Goal: Information Seeking & Learning: Learn about a topic

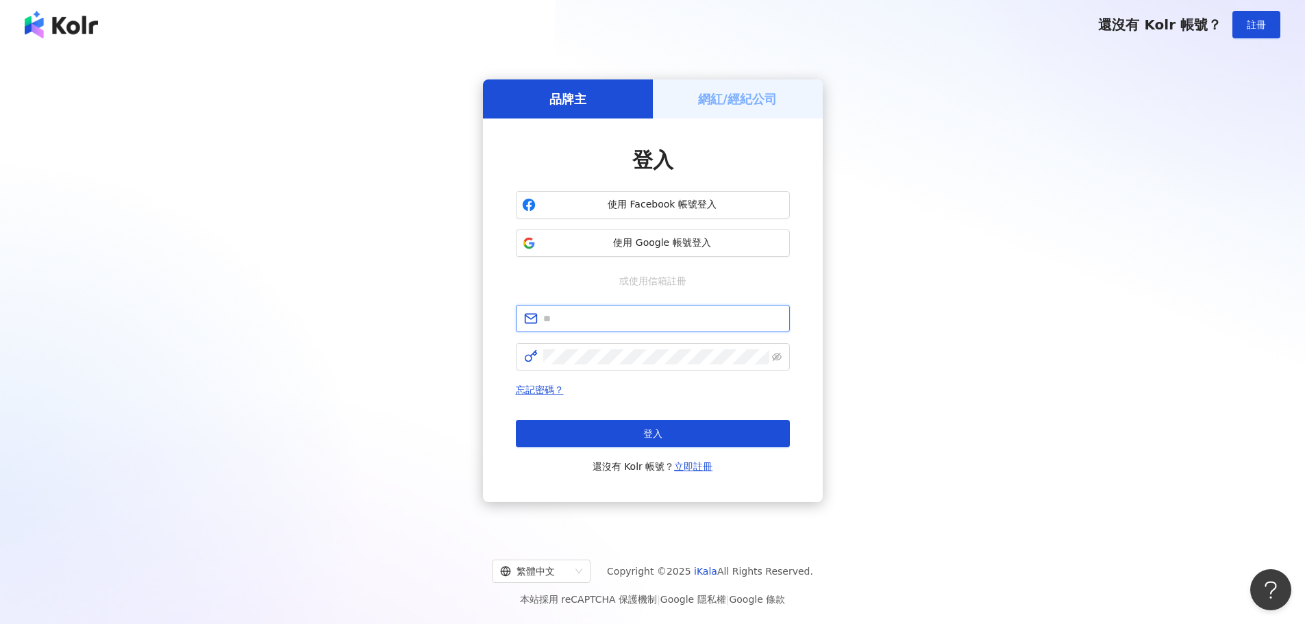
click at [622, 316] on input "text" at bounding box center [662, 318] width 238 height 15
paste input "**********"
type input "**********"
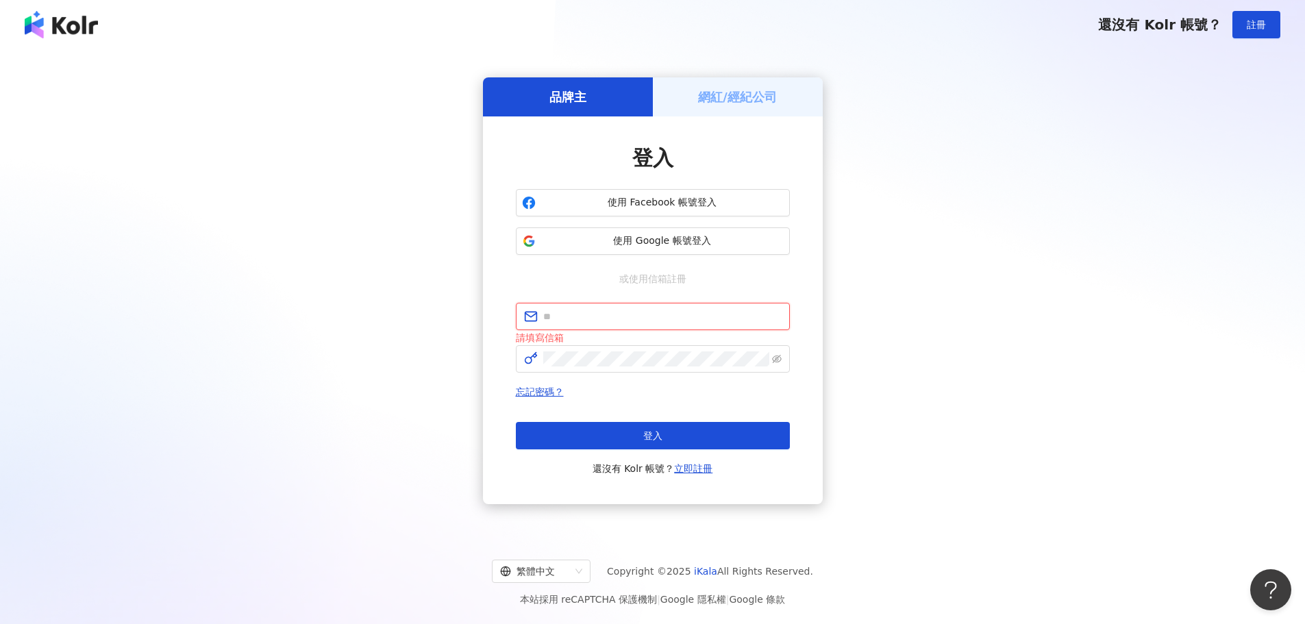
paste input "**********"
type input "**********"
paste input "**********"
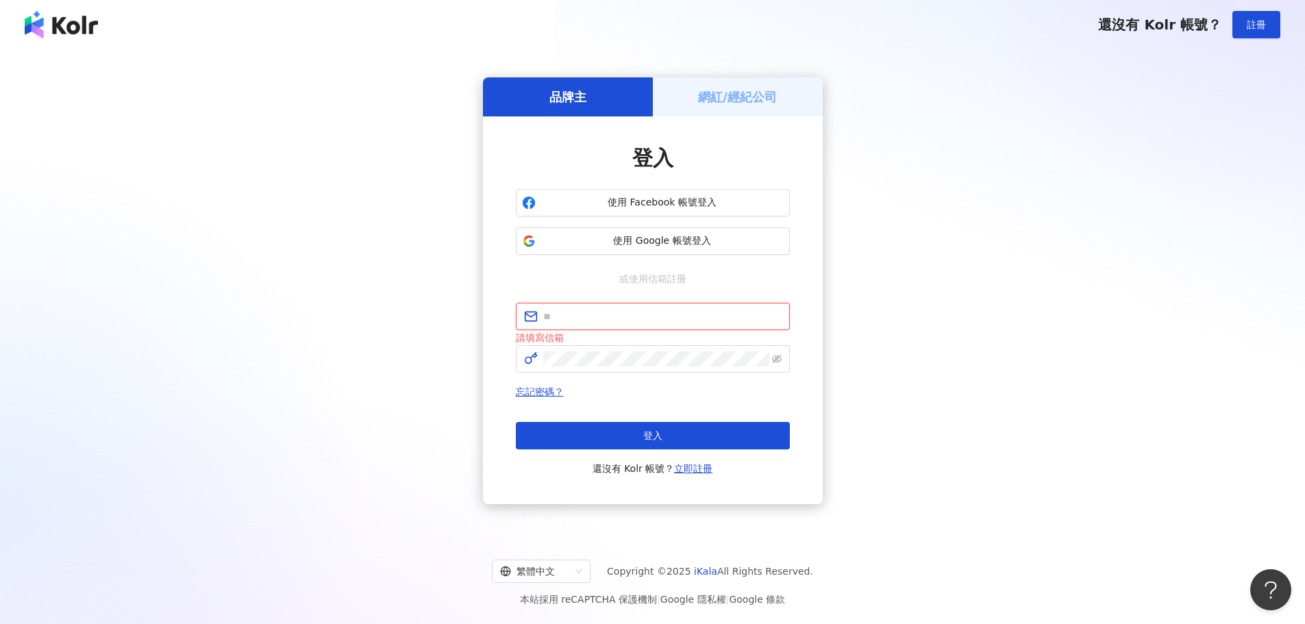
click at [570, 320] on input "text" at bounding box center [662, 316] width 238 height 15
type input "**********"
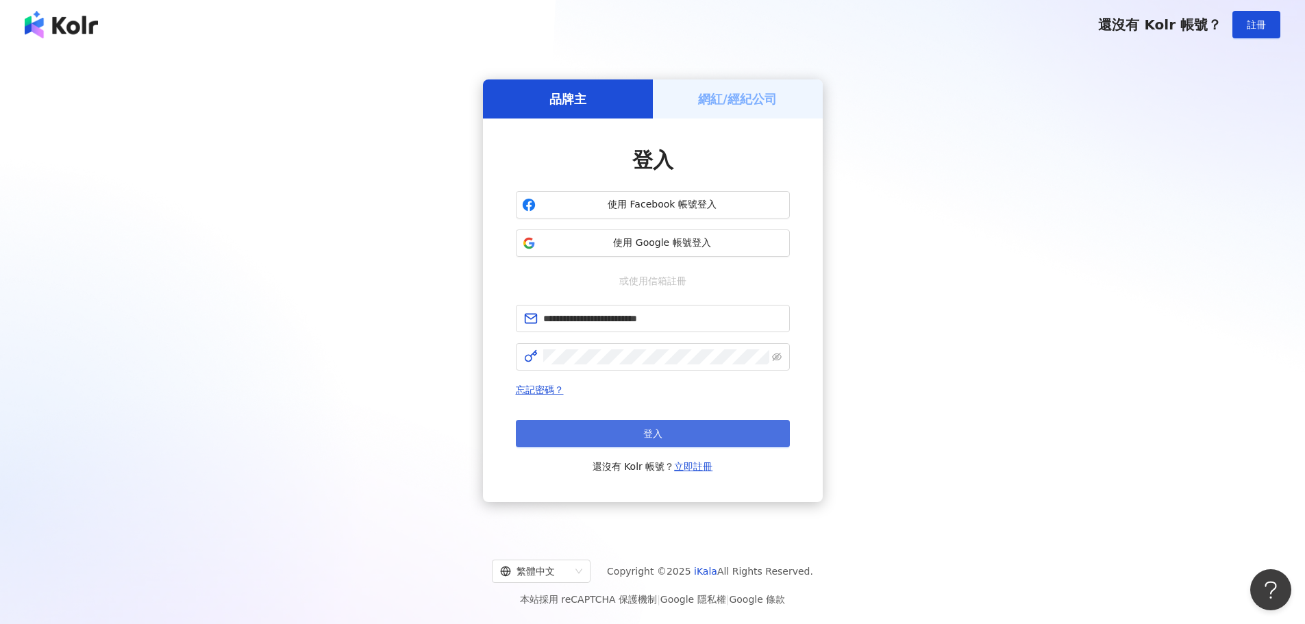
click at [613, 441] on button "登入" at bounding box center [653, 433] width 274 height 27
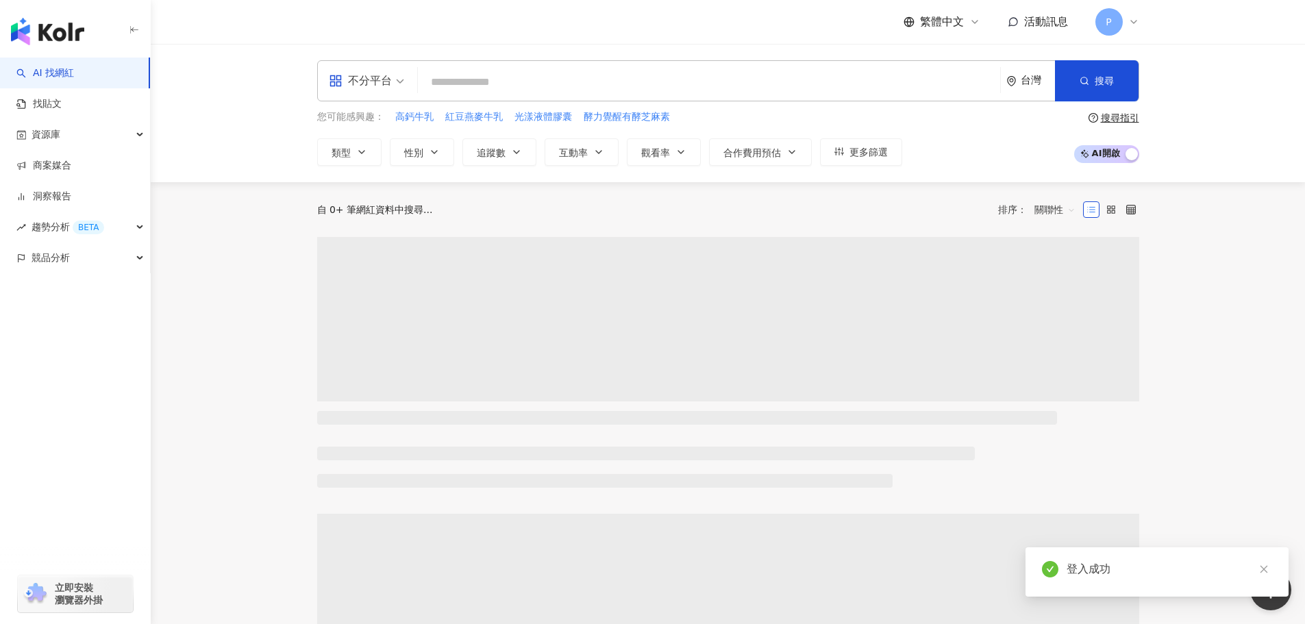
click at [1255, 138] on div "不分平台 台灣 搜尋 您可能感興趣： 高鈣牛乳 紅豆燕麥牛乳 光漾液體膠囊 酵力覺醒有酵芝麻素 類型 性別 追蹤數 互動率 觀看率 合作費用預估 更多篩選 搜…" at bounding box center [728, 113] width 1154 height 138
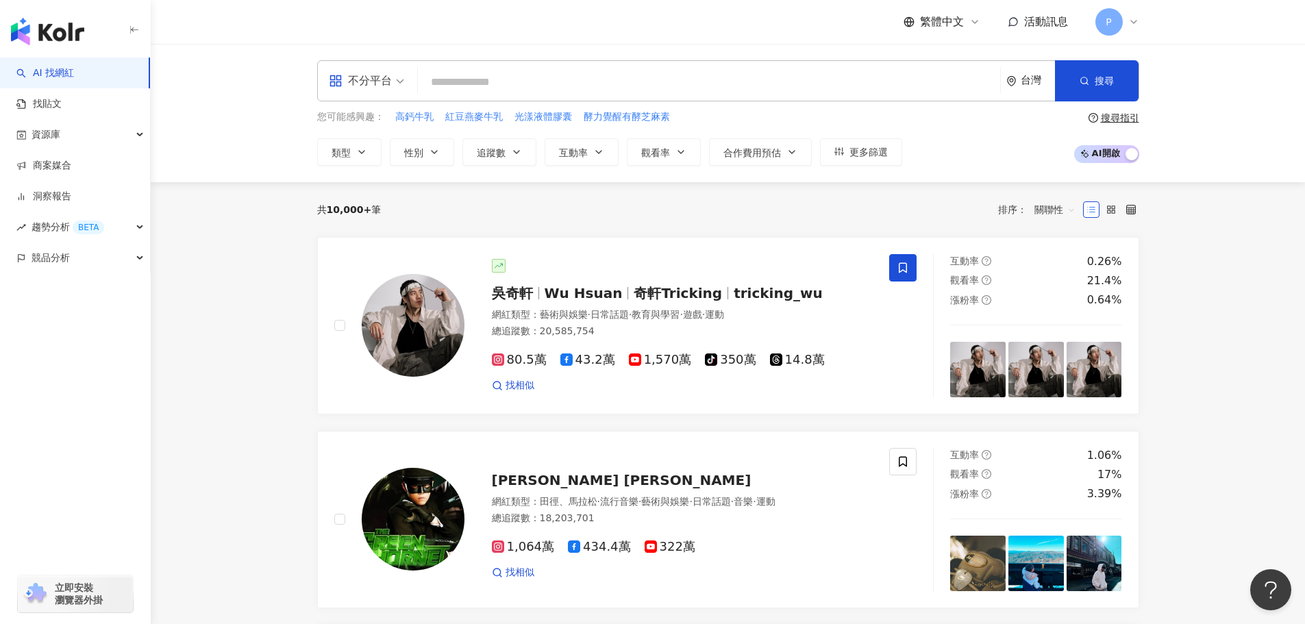
click at [504, 86] on input "search" at bounding box center [708, 82] width 571 height 26
click at [405, 86] on div "不分平台" at bounding box center [366, 81] width 90 height 40
click at [480, 88] on input "search" at bounding box center [708, 82] width 571 height 26
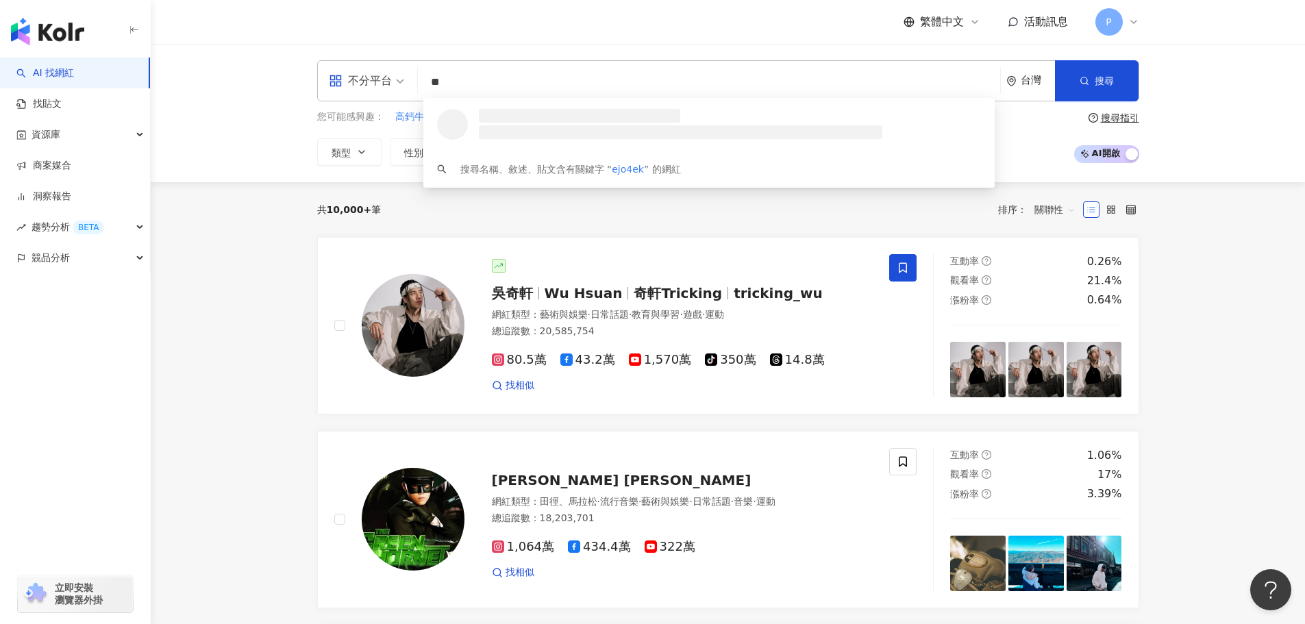
type input "*"
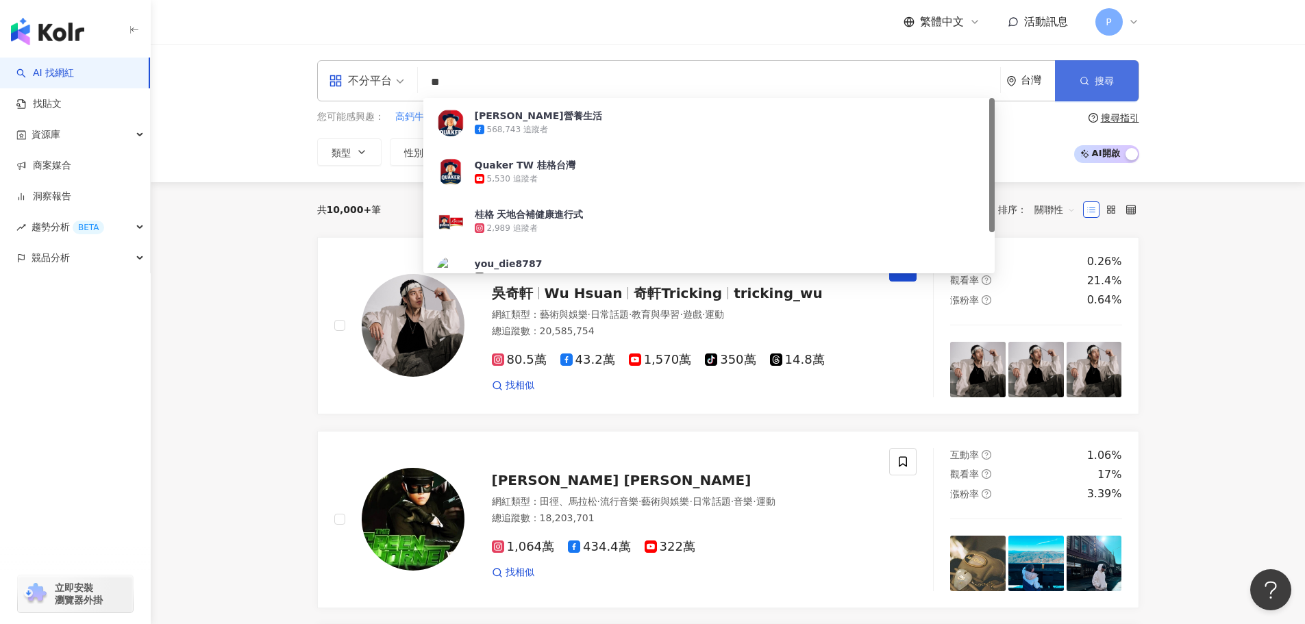
type input "**"
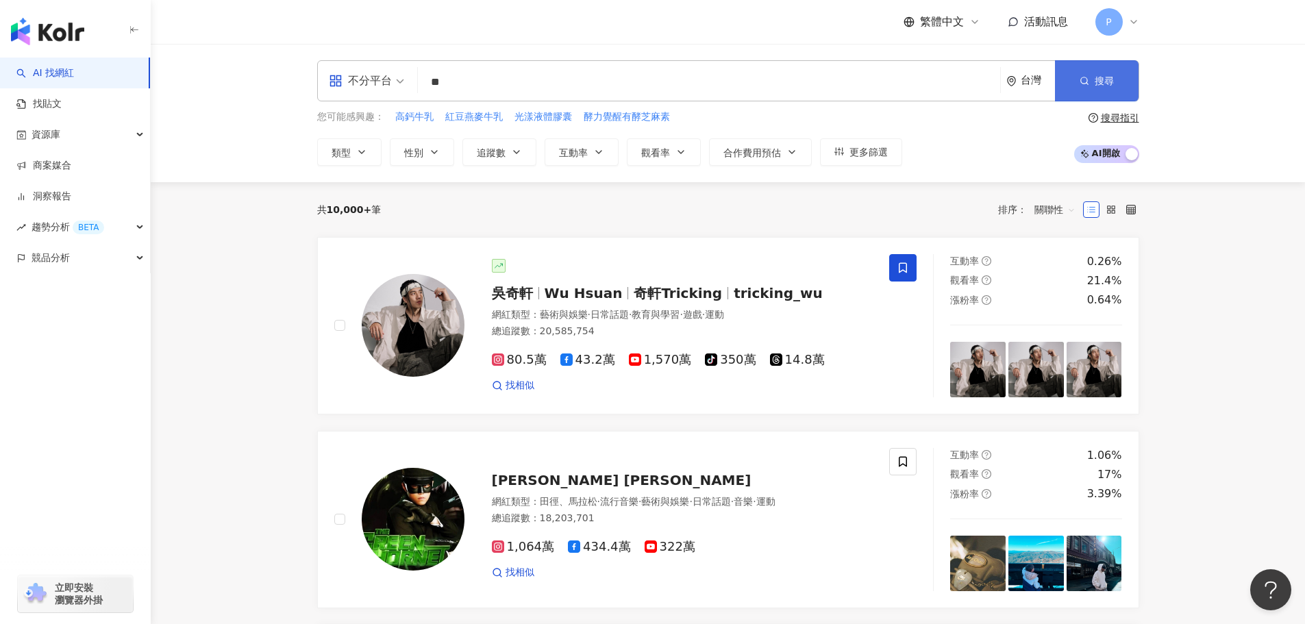
click at [1094, 90] on button "搜尋" at bounding box center [1097, 80] width 84 height 41
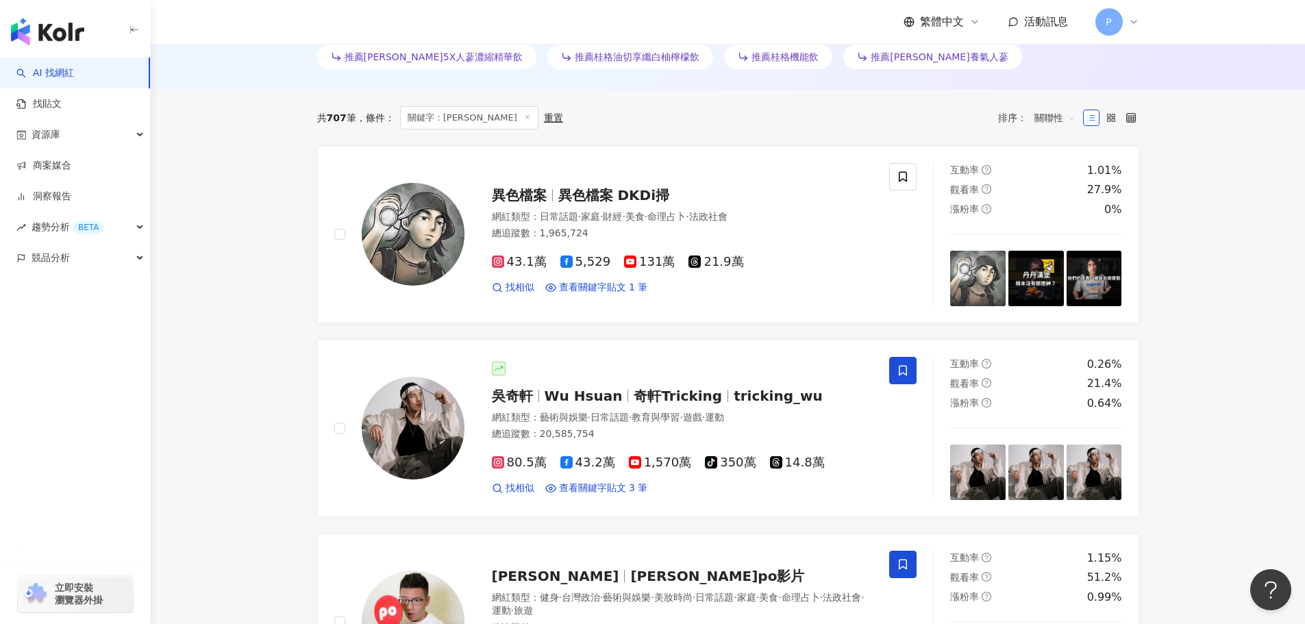
scroll to position [427, 0]
click at [62, 99] on link "找貼文" at bounding box center [38, 104] width 45 height 14
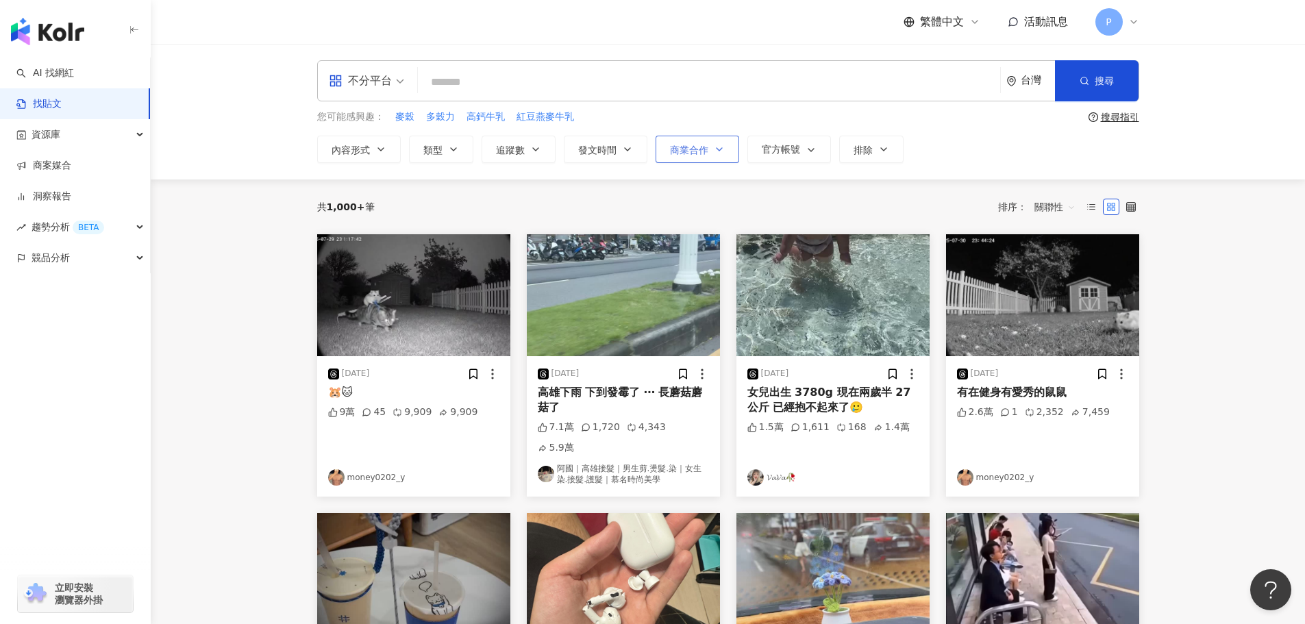
click at [707, 155] on span "商業合作" at bounding box center [689, 149] width 38 height 11
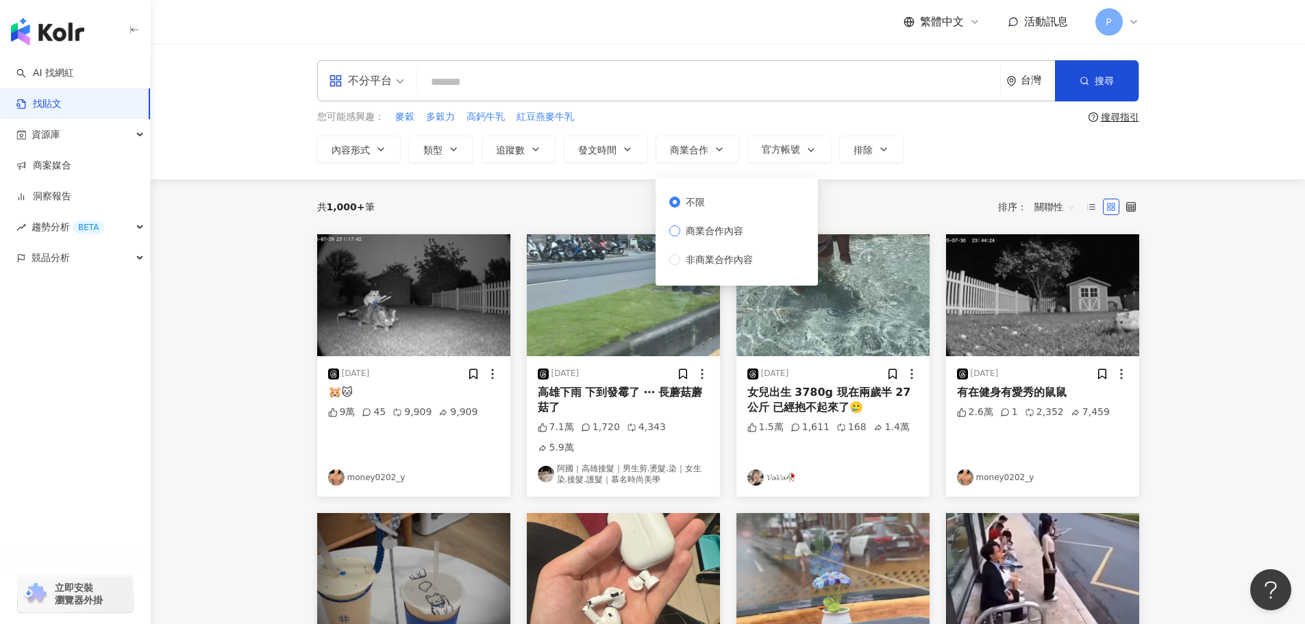
click at [715, 235] on span "商業合作內容" at bounding box center [714, 230] width 68 height 15
click at [624, 81] on input "search" at bounding box center [708, 81] width 571 height 29
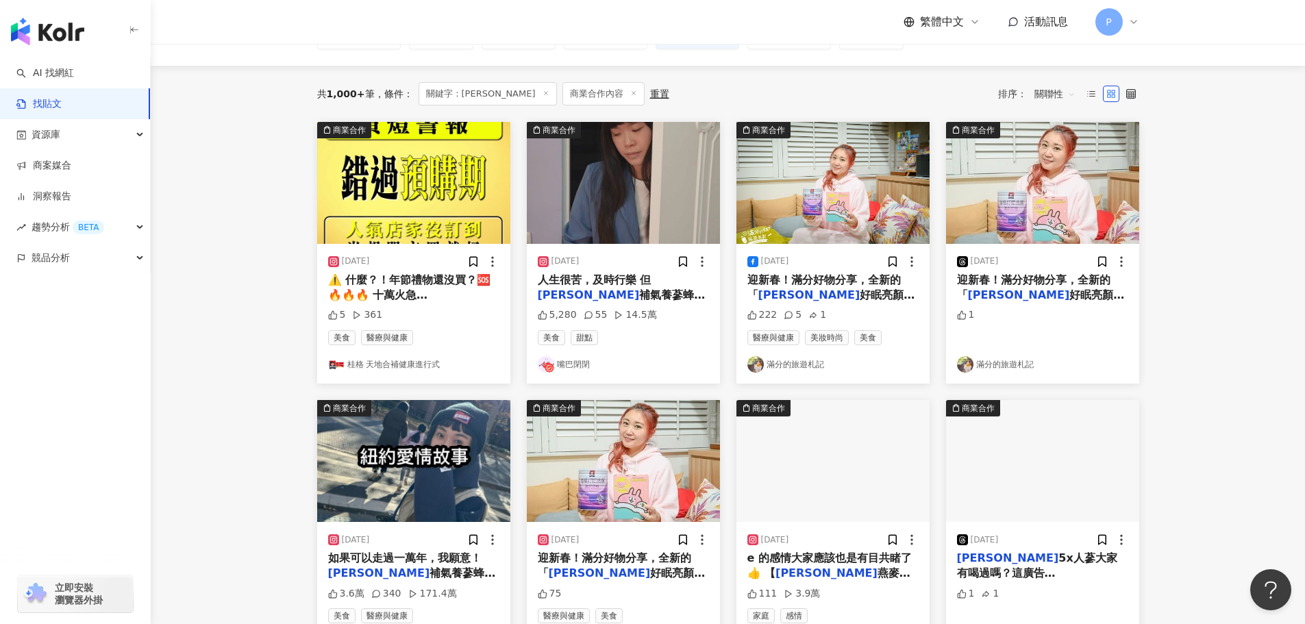
scroll to position [120, 0]
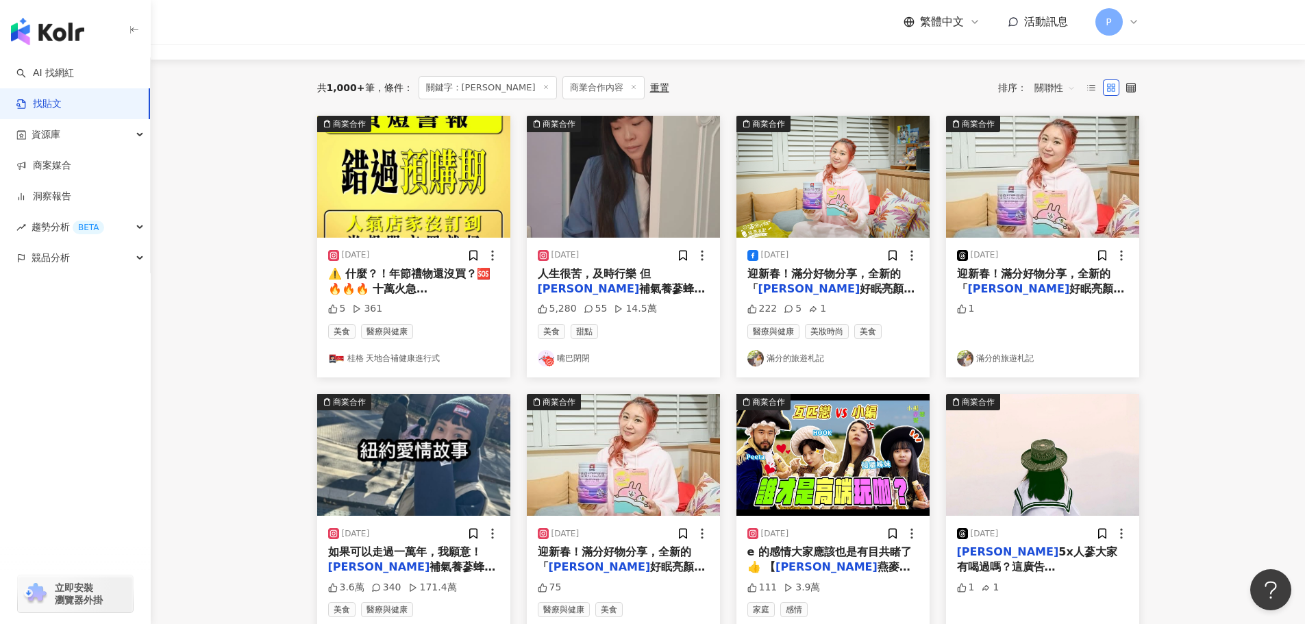
click at [614, 167] on img at bounding box center [623, 177] width 193 height 122
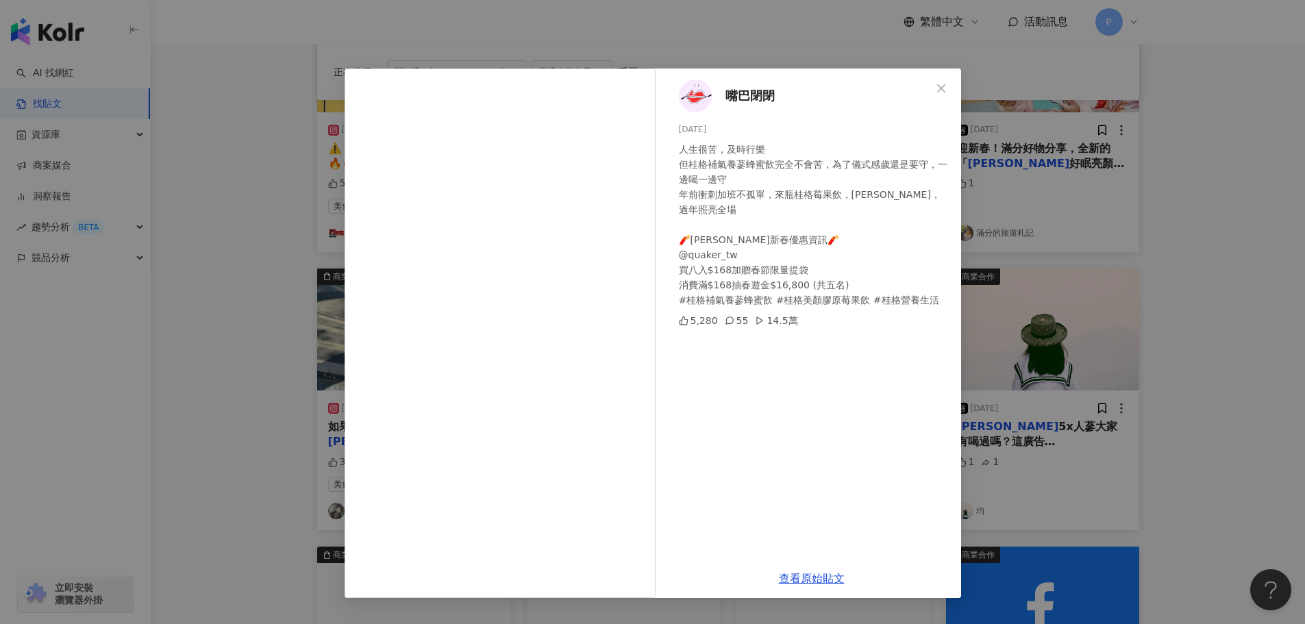
scroll to position [229, 0]
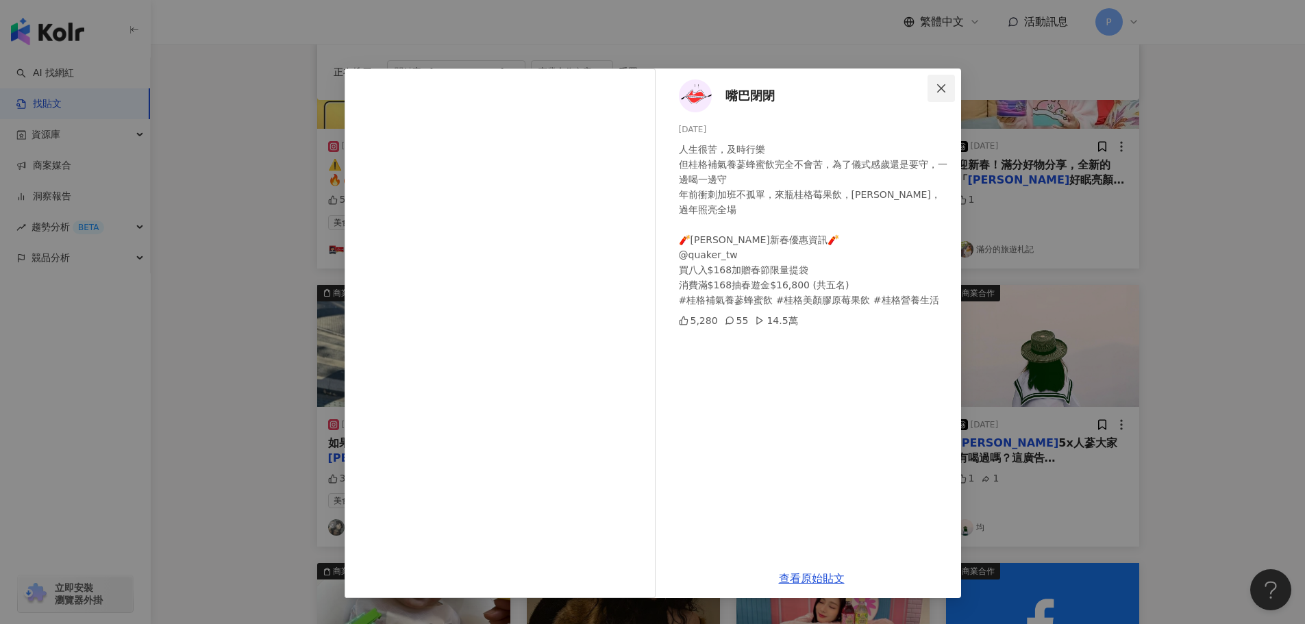
click at [942, 90] on icon "close" at bounding box center [940, 88] width 11 height 11
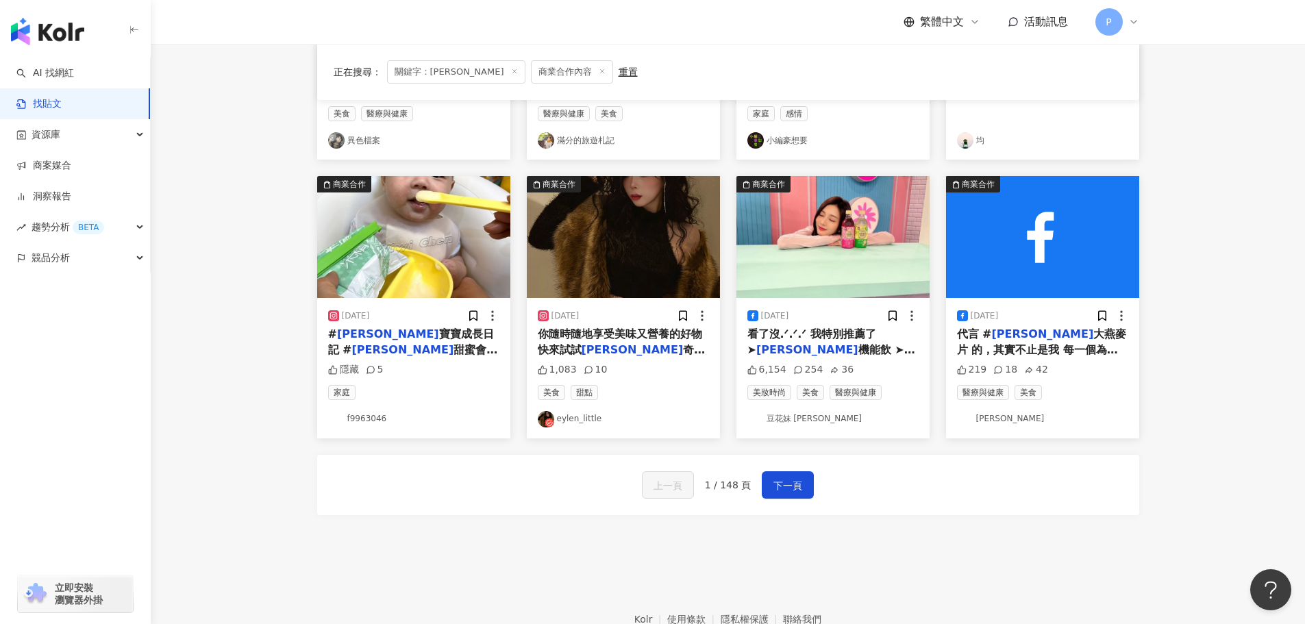
scroll to position [620, 0]
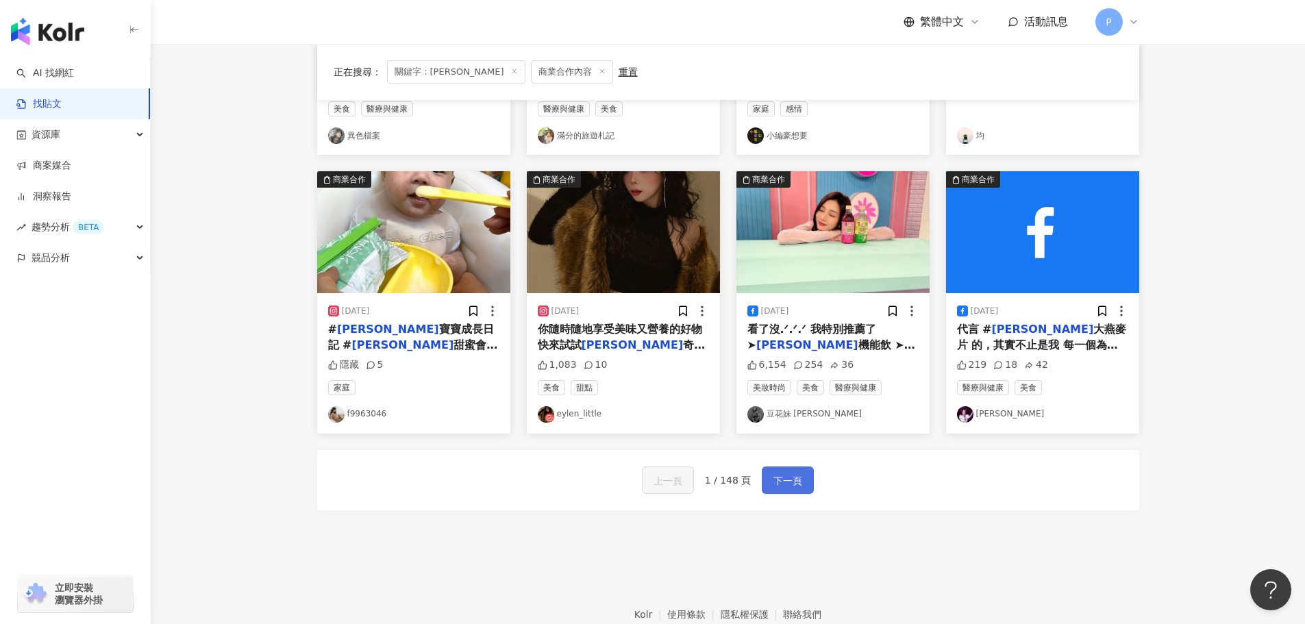
click at [793, 474] on span "下一頁" at bounding box center [787, 481] width 29 height 16
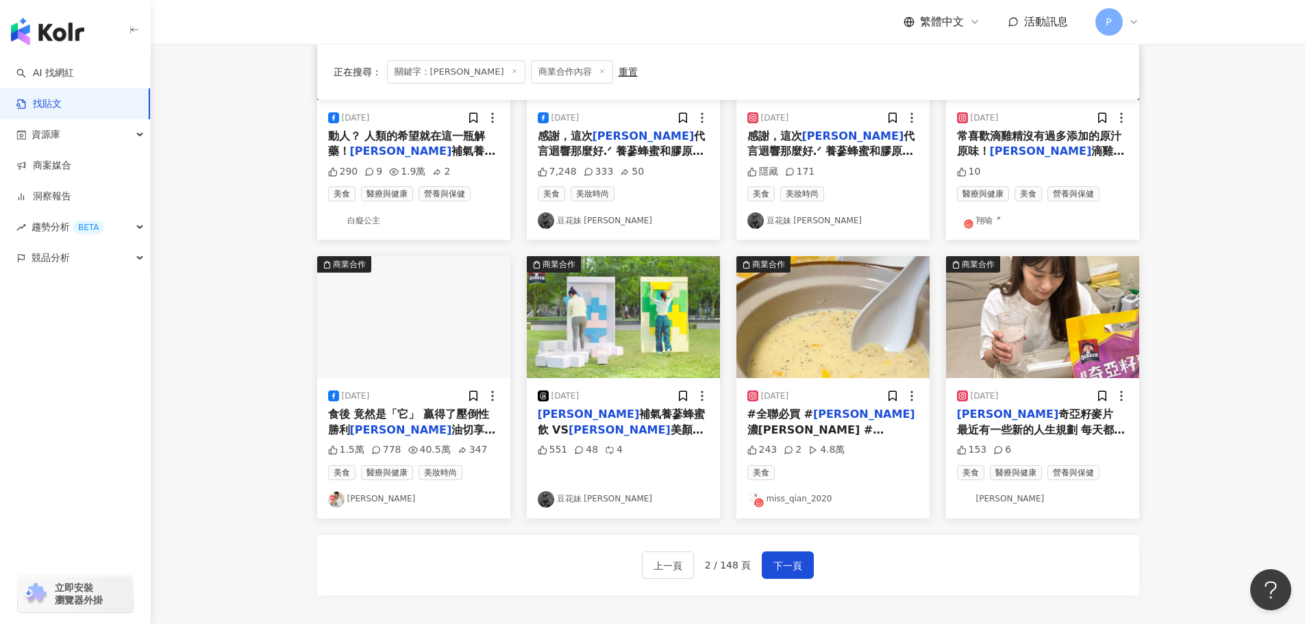
scroll to position [535, 0]
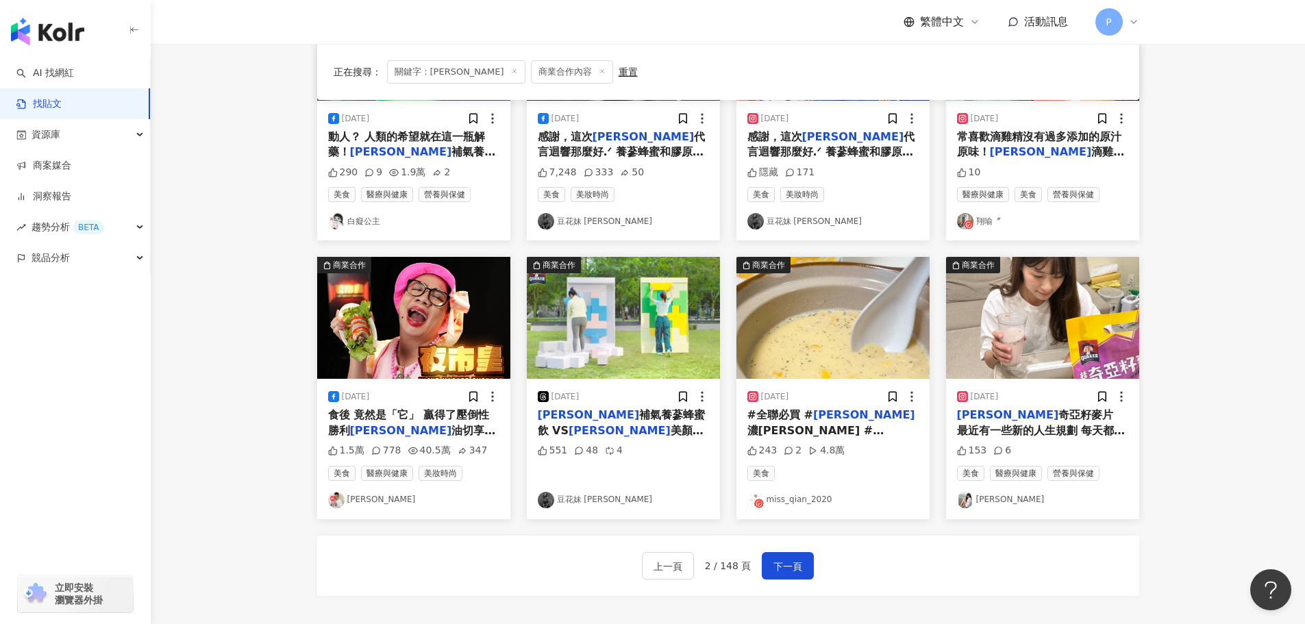
click at [796, 333] on img at bounding box center [832, 318] width 193 height 122
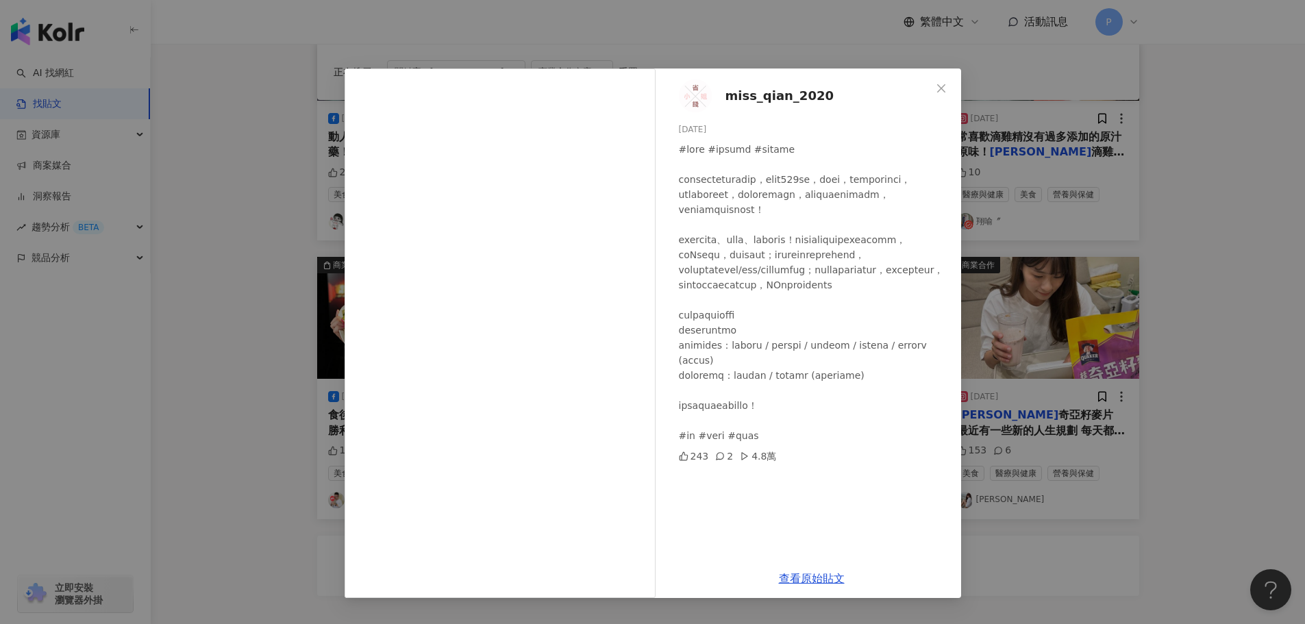
click at [1237, 401] on div "miss_qian_2020 [DATE] 243 2 4.8萬 查看原始貼文" at bounding box center [652, 312] width 1305 height 624
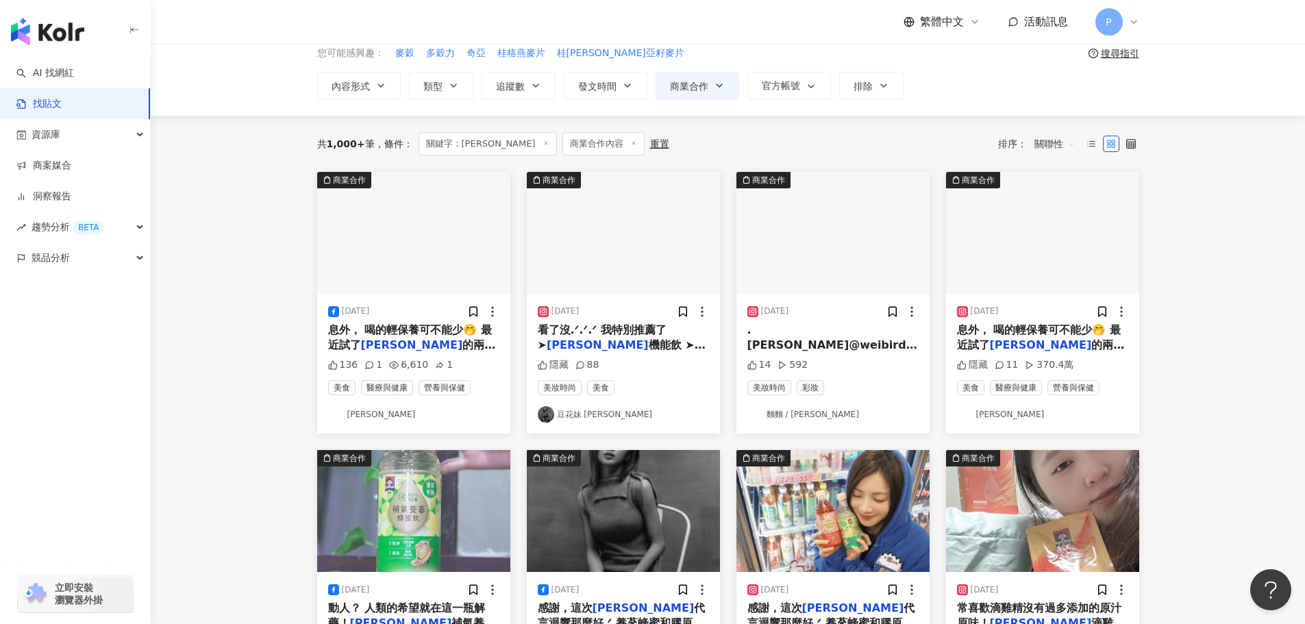
scroll to position [0, 0]
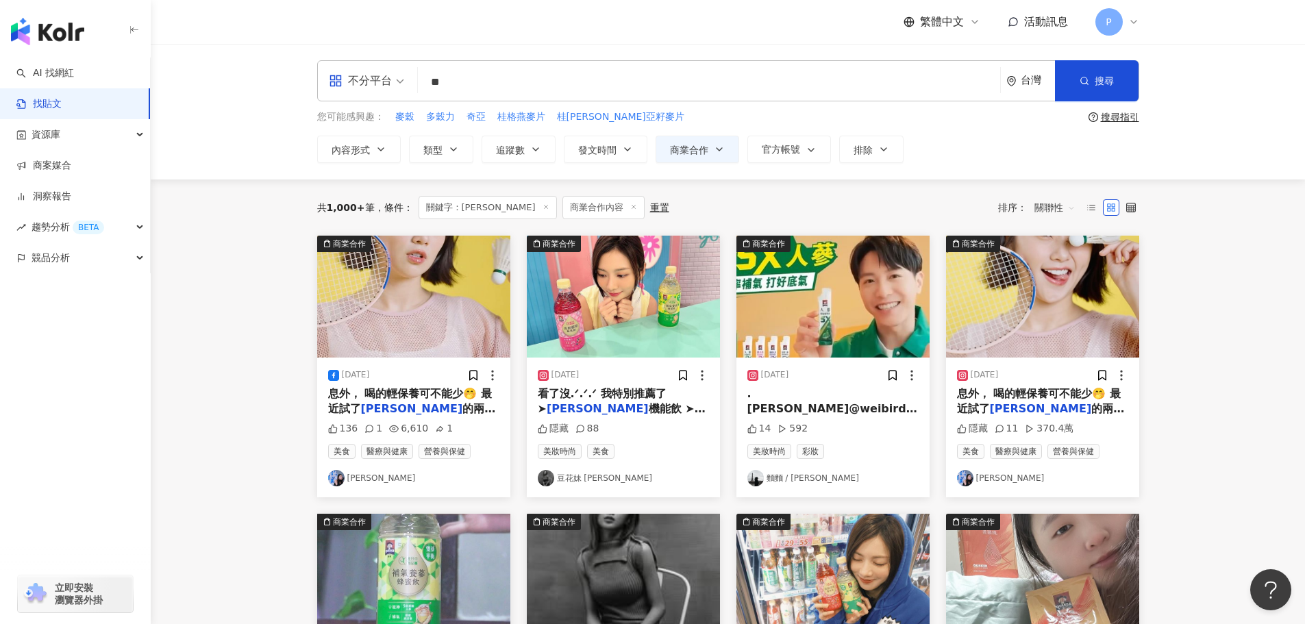
click at [533, 81] on input "**" at bounding box center [708, 81] width 571 height 29
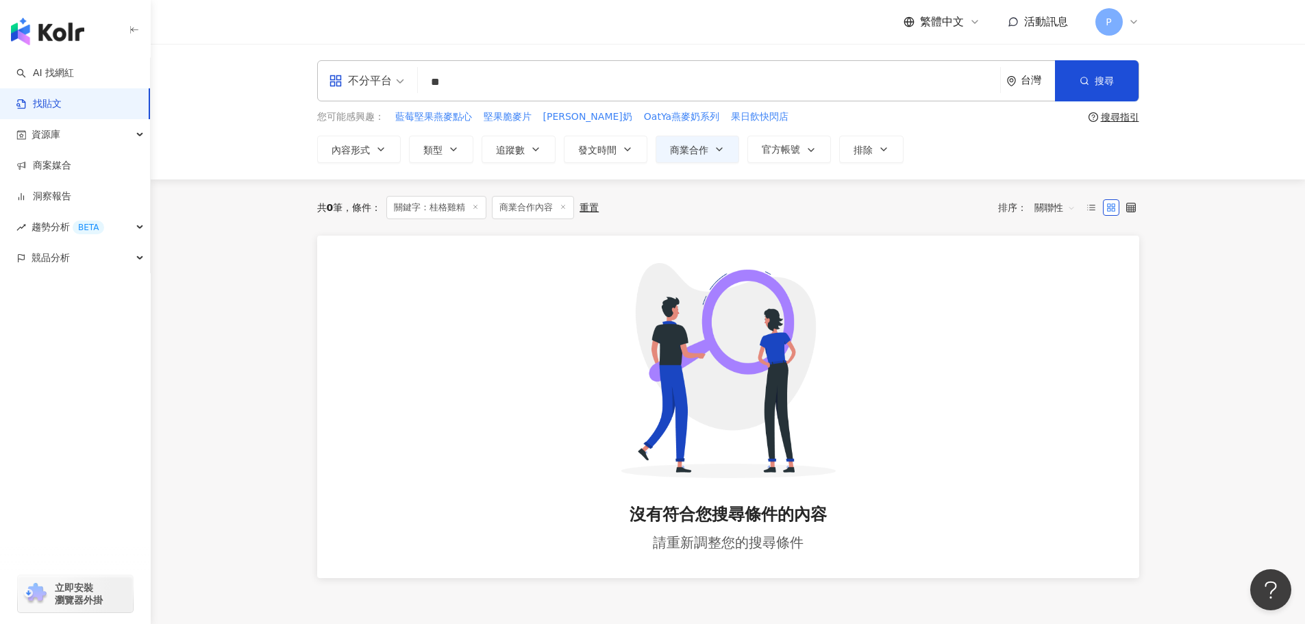
type input "*"
type input "**"
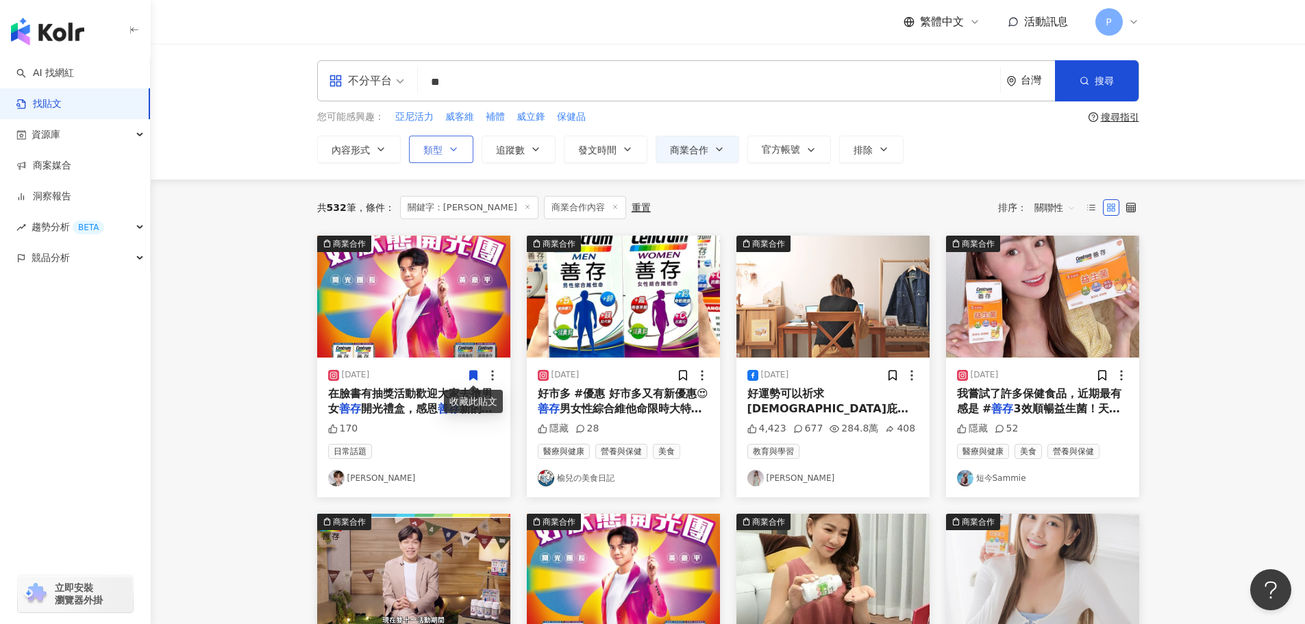
click at [431, 157] on button "類型" at bounding box center [441, 149] width 64 height 27
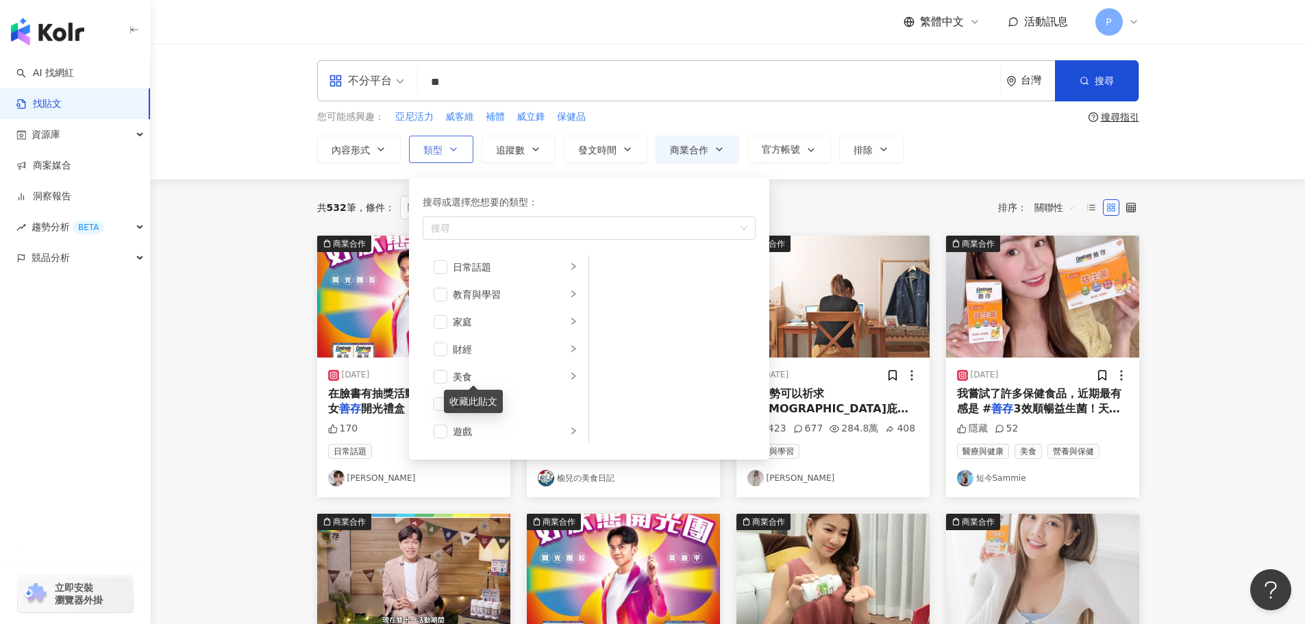
scroll to position [163, 0]
click at [595, 149] on span "發文時間" at bounding box center [597, 149] width 38 height 11
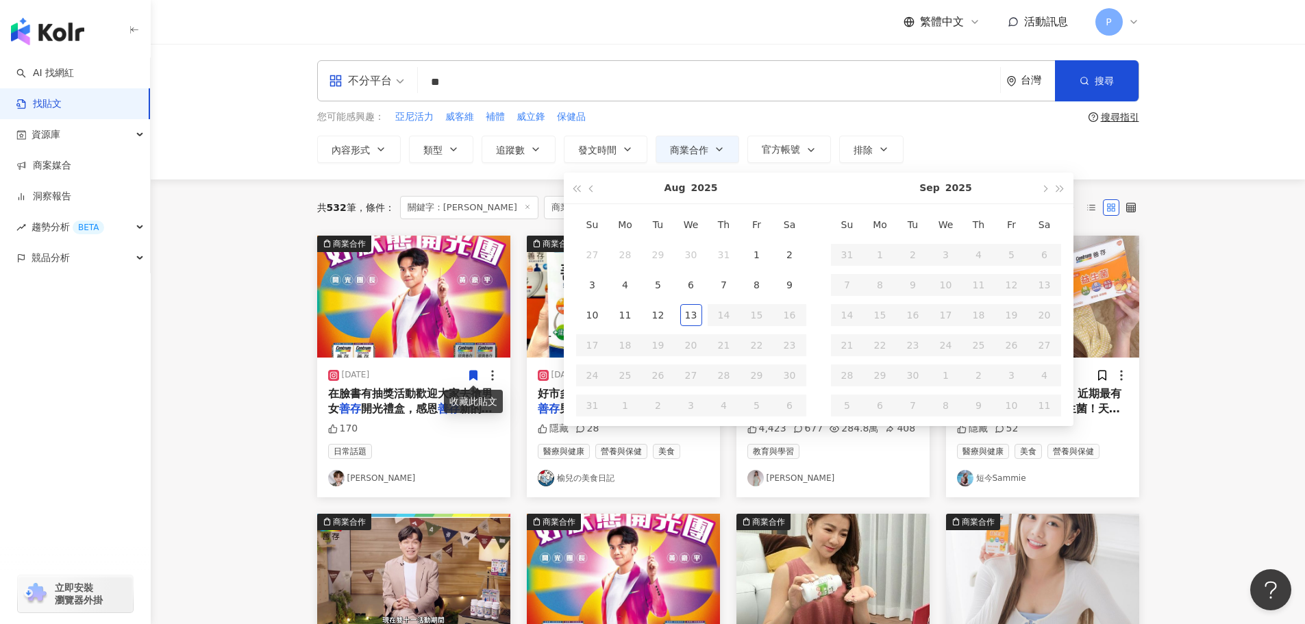
type input "**********"
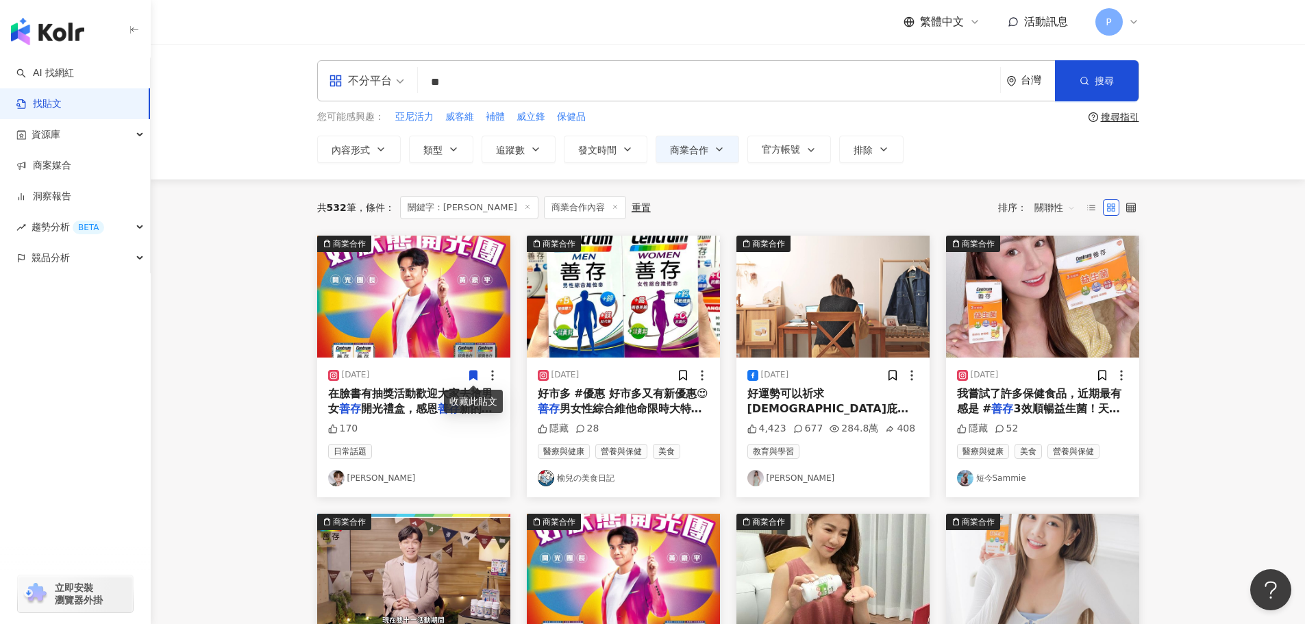
click at [957, 151] on div "內容形式 類型 追蹤數 發文時間 [DATE] Su Mo Tu We Th Fr Sa 27 28 29 30 31 1 2 3 4 5 6 7 8 9 1…" at bounding box center [728, 149] width 822 height 27
click at [811, 149] on icon "button" at bounding box center [810, 149] width 11 height 11
click at [911, 185] on div "共 532 筆 條件 ： 關鍵字：善存 商業合作內容 重置 排序： 關聯性" at bounding box center [728, 207] width 822 height 56
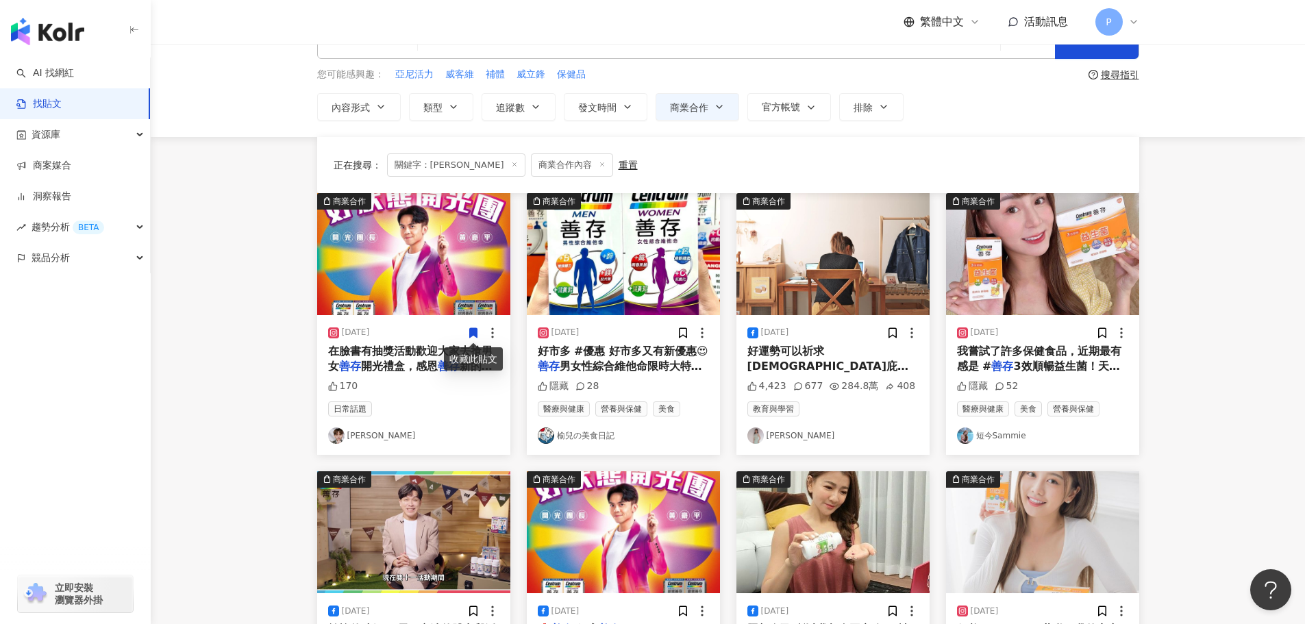
scroll to position [0, 0]
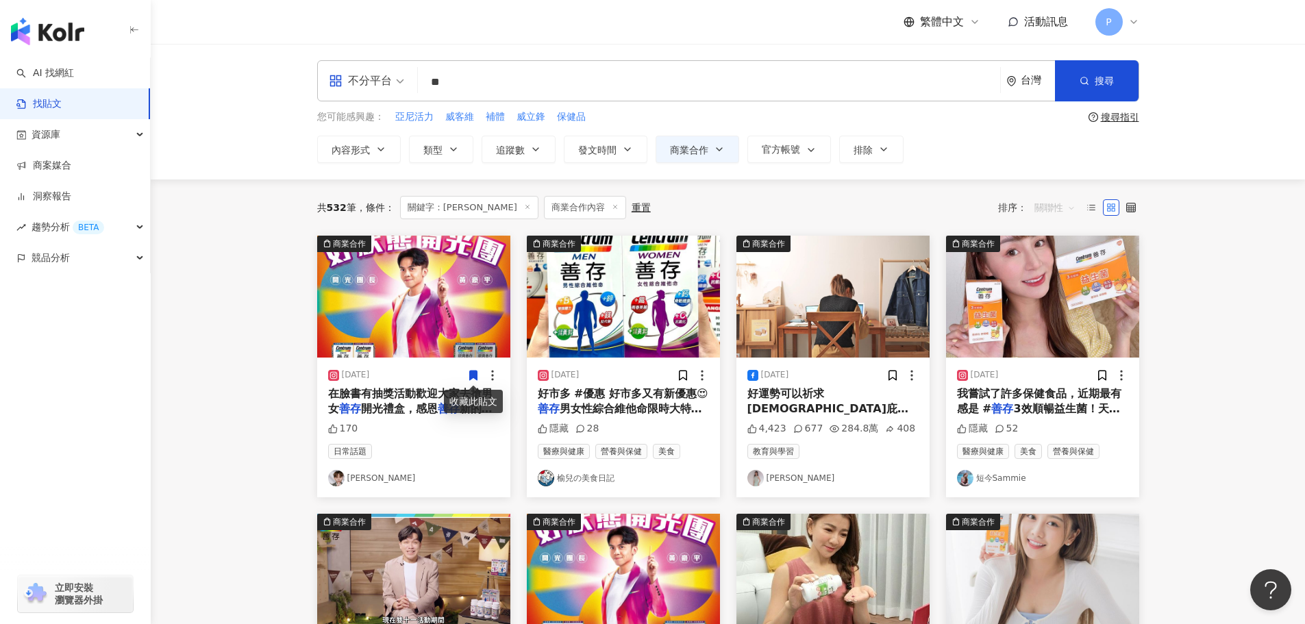
click at [1057, 202] on span "關聯性" at bounding box center [1054, 208] width 41 height 22
click at [1059, 353] on div "發文時間" at bounding box center [1056, 351] width 38 height 15
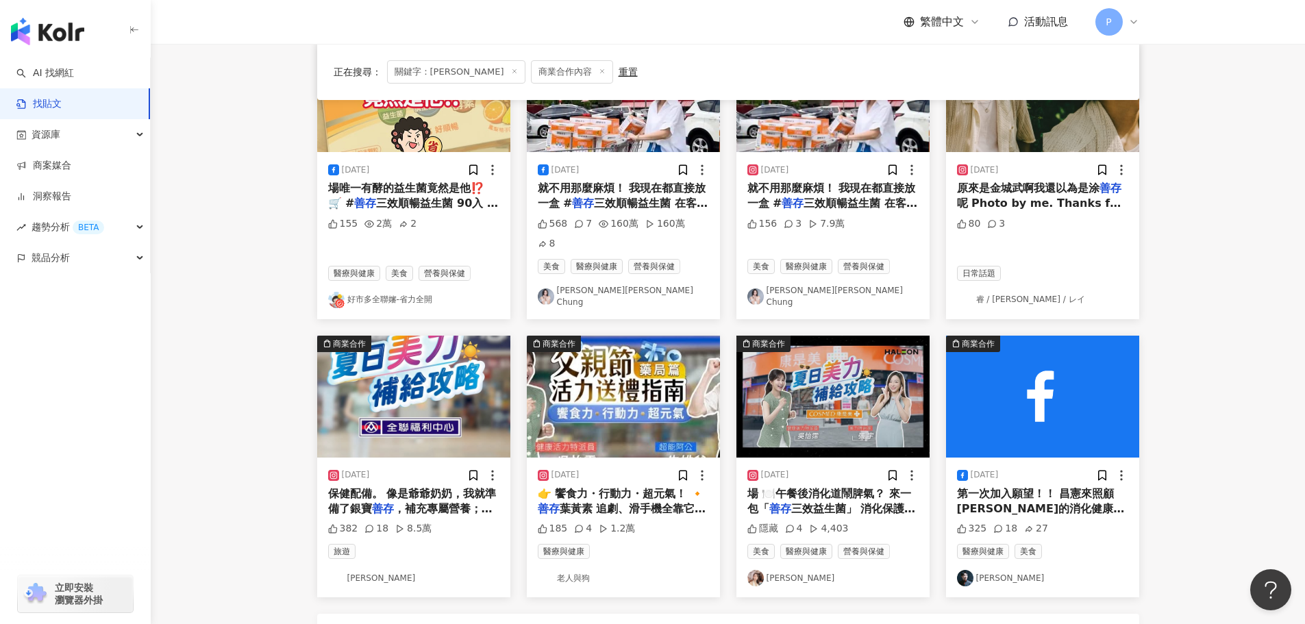
scroll to position [612, 0]
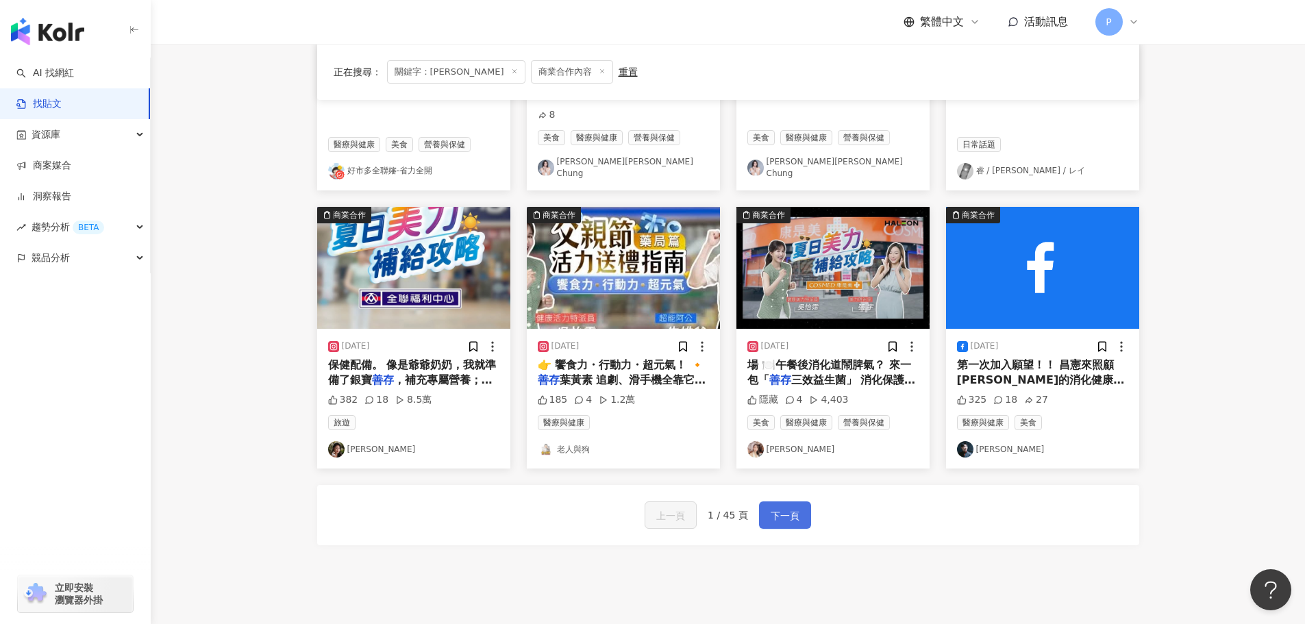
click at [774, 501] on button "下一頁" at bounding box center [785, 514] width 52 height 27
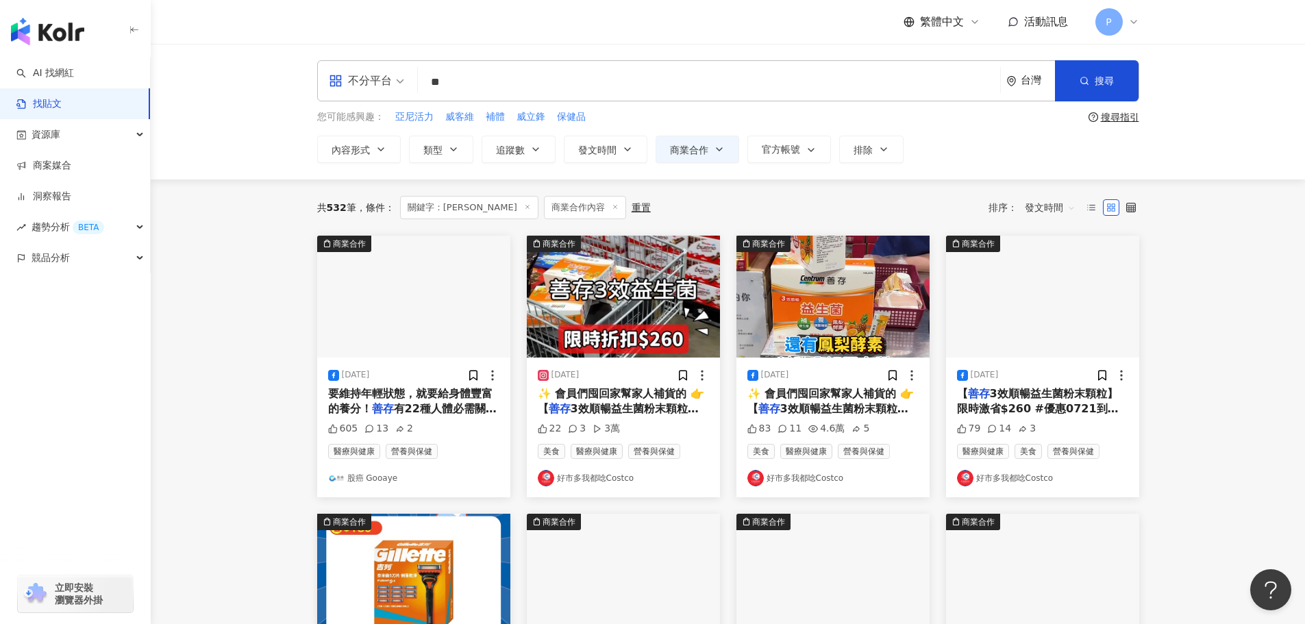
scroll to position [27, 0]
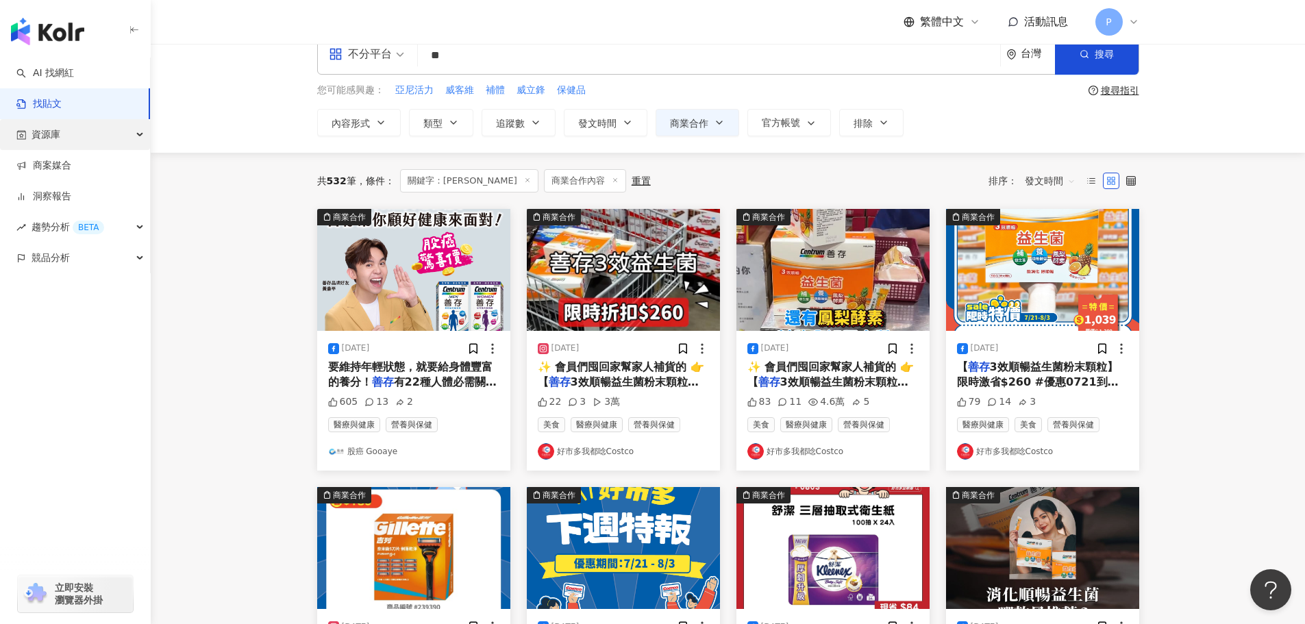
click at [115, 130] on div "資源庫" at bounding box center [75, 134] width 150 height 31
click at [62, 99] on link "找貼文" at bounding box center [38, 104] width 45 height 14
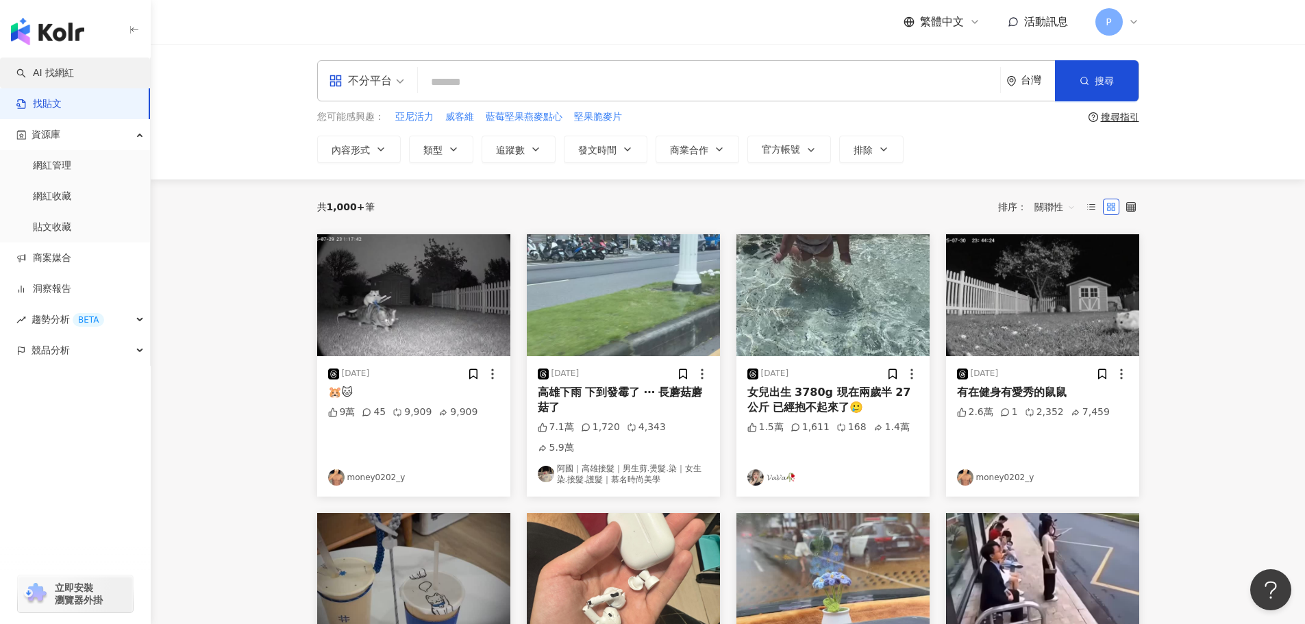
click at [74, 80] on link "AI 找網紅" at bounding box center [45, 73] width 58 height 14
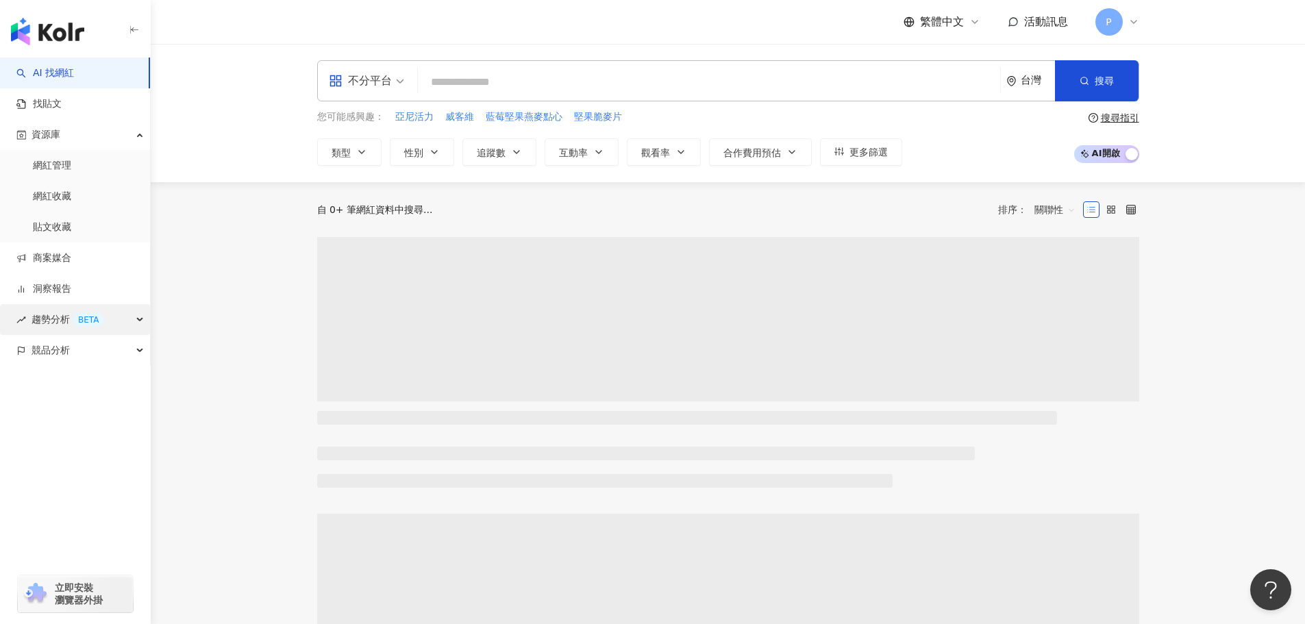
click at [84, 323] on div "BETA" at bounding box center [89, 320] width 32 height 14
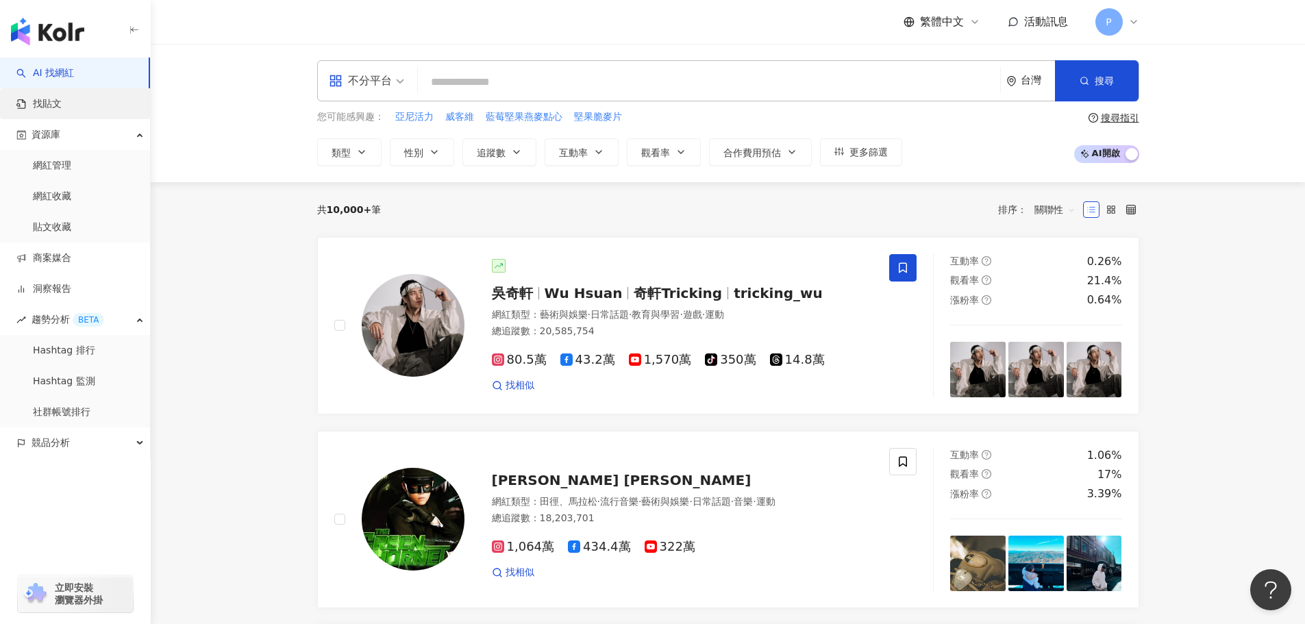
click at [62, 104] on link "找貼文" at bounding box center [38, 104] width 45 height 14
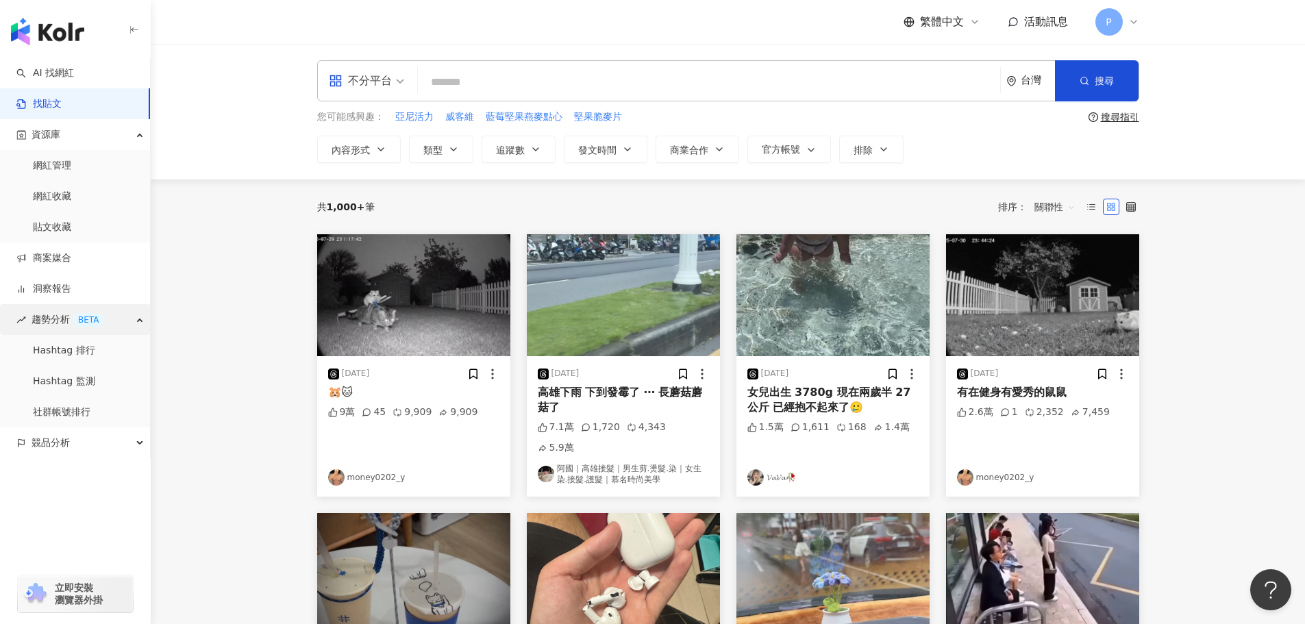
click at [132, 318] on div "趨勢分析 BETA" at bounding box center [75, 319] width 150 height 31
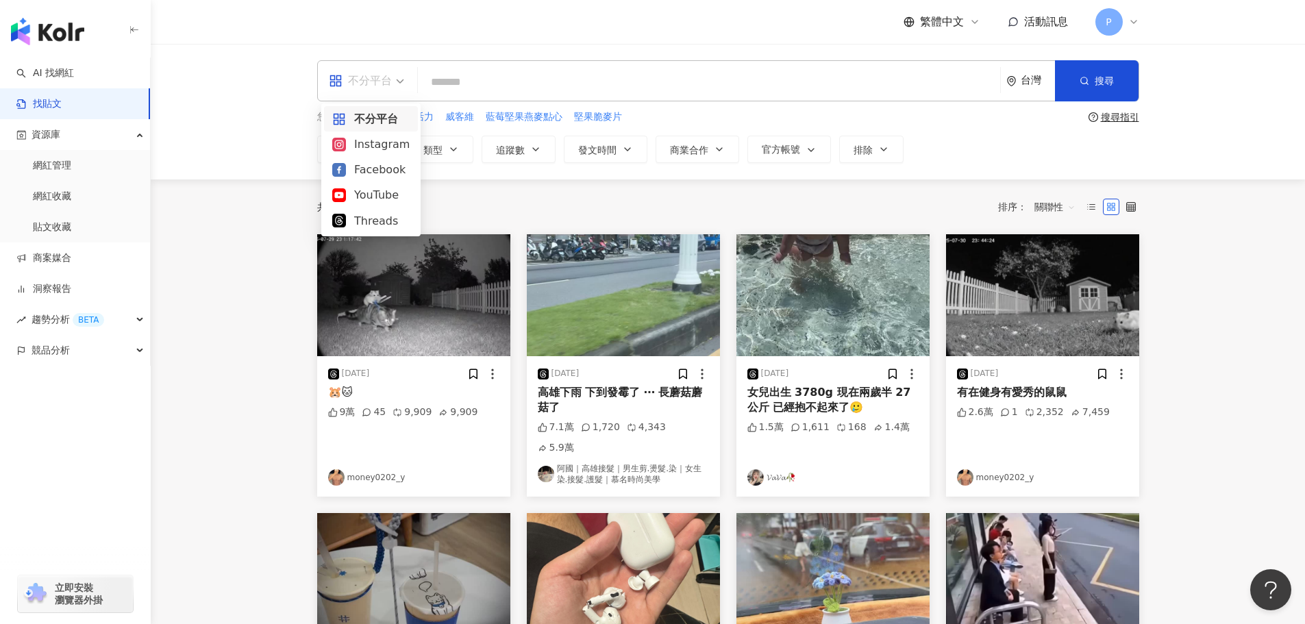
click at [405, 81] on div "不分平台" at bounding box center [366, 81] width 90 height 40
click at [288, 247] on main "不分平台 台灣 搜尋 您可能感興趣： 亞尼活力 威客維 藍莓堅果燕麥點心 堅果脆麥片 搜尋指引 內容形式 類型 追蹤數 發文時間 商業合作 官方帳號 排除 共…" at bounding box center [728, 588] width 1154 height 1089
click at [401, 81] on span "不分平台" at bounding box center [366, 81] width 75 height 22
click at [496, 200] on div "共 1,000+ 筆 排序： 關聯性" at bounding box center [728, 207] width 822 height 22
click at [532, 146] on icon "button" at bounding box center [535, 149] width 11 height 11
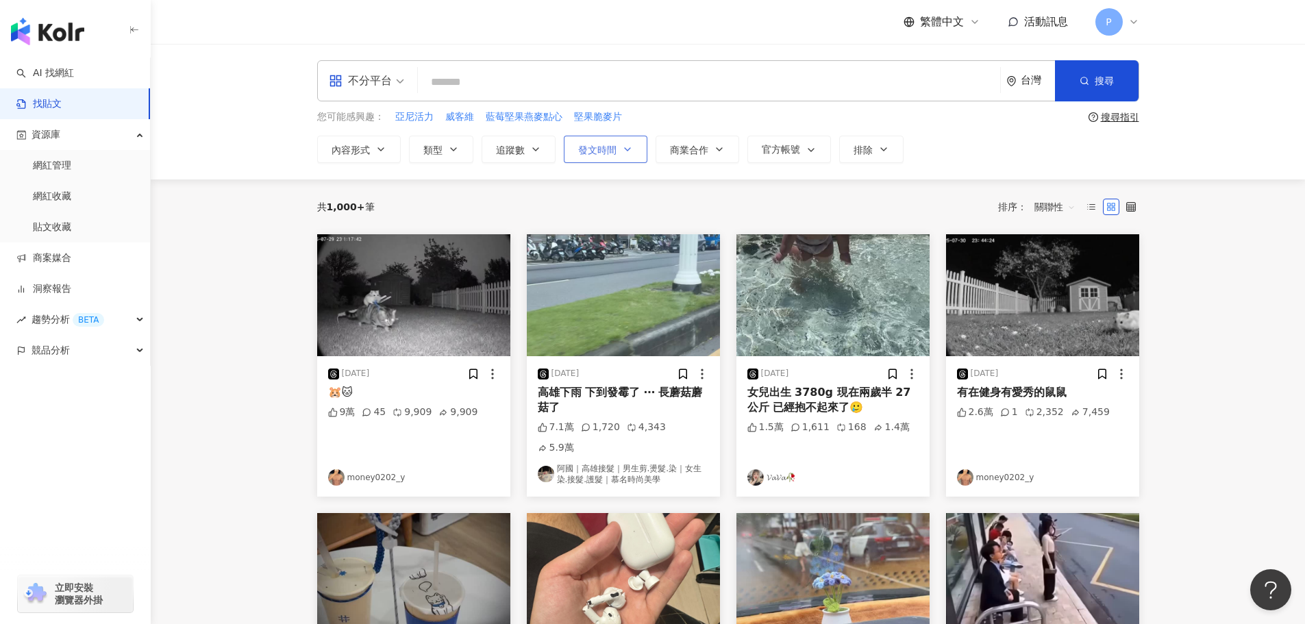
click at [604, 151] on span "發文時間" at bounding box center [597, 149] width 38 height 11
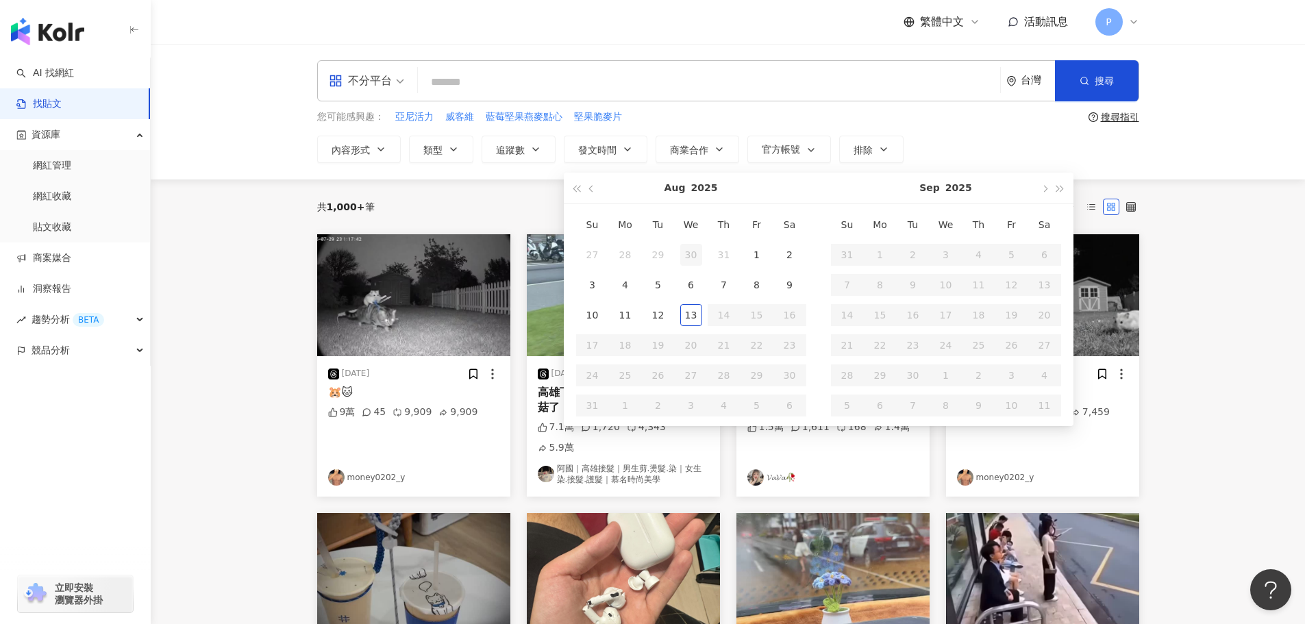
type input "**********"
click at [592, 182] on button "button" at bounding box center [591, 188] width 15 height 31
click at [501, 189] on div "共 1,000+ 筆 排序： 關聯性" at bounding box center [728, 206] width 822 height 55
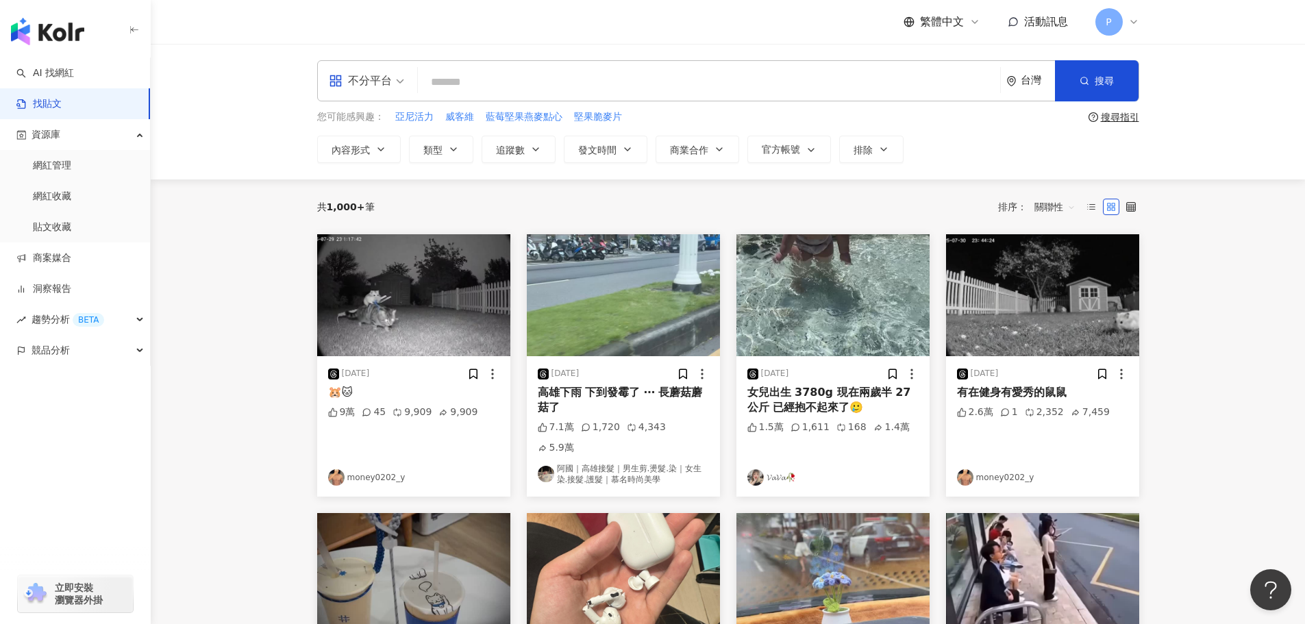
click at [484, 66] on div "不分平台 台灣 搜尋" at bounding box center [728, 80] width 822 height 41
click at [484, 80] on input "search" at bounding box center [708, 81] width 571 height 29
click at [606, 90] on input "search" at bounding box center [708, 81] width 571 height 29
